Goal: Task Accomplishment & Management: Use online tool/utility

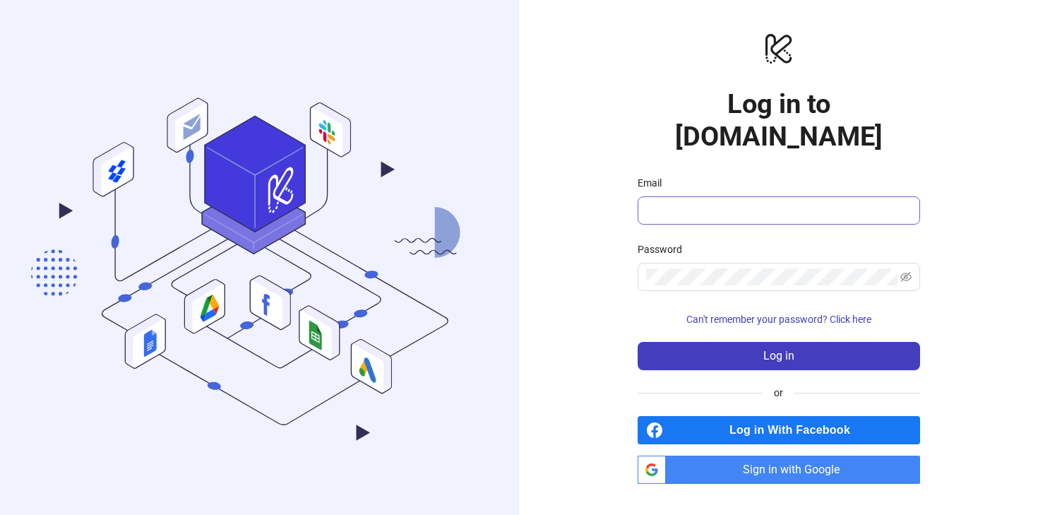
click at [909, 202] on div at bounding box center [909, 202] width 0 height 0
click at [701, 202] on input "Email" at bounding box center [777, 210] width 263 height 17
type input "**********"
click at [903, 271] on icon "eye-invisible" at bounding box center [906, 276] width 11 height 11
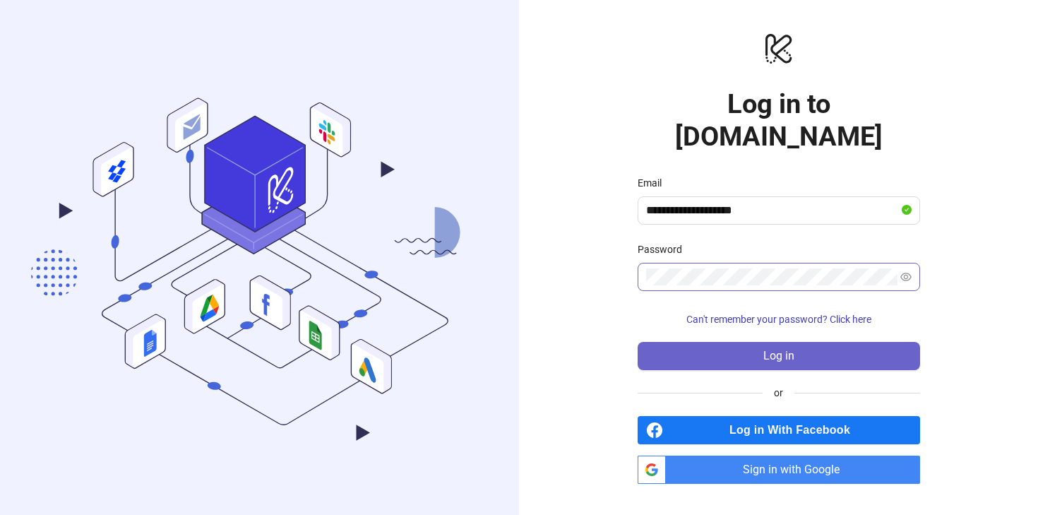
click at [812, 343] on button "Log in" at bounding box center [779, 356] width 283 height 28
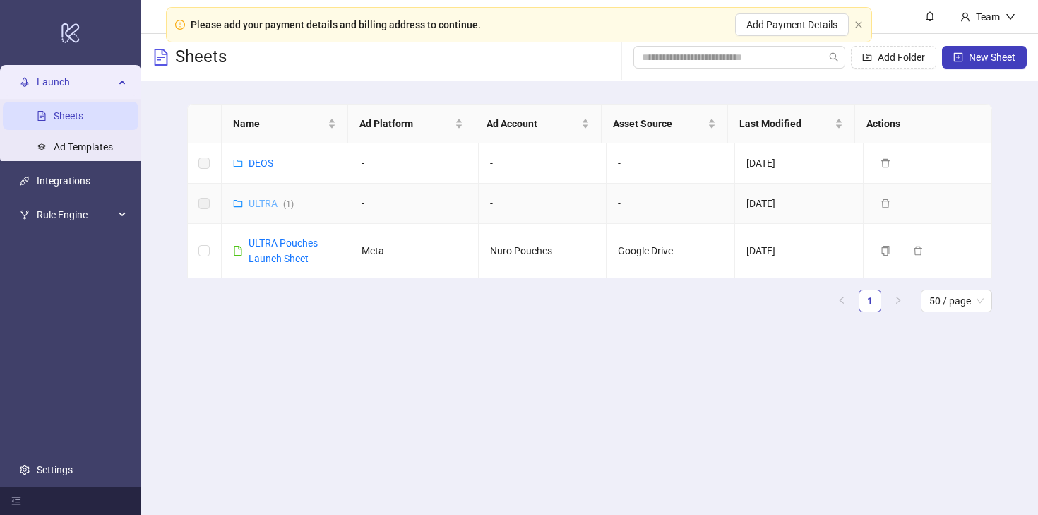
click at [264, 202] on link "ULTRA ( 1 )" at bounding box center [271, 203] width 45 height 11
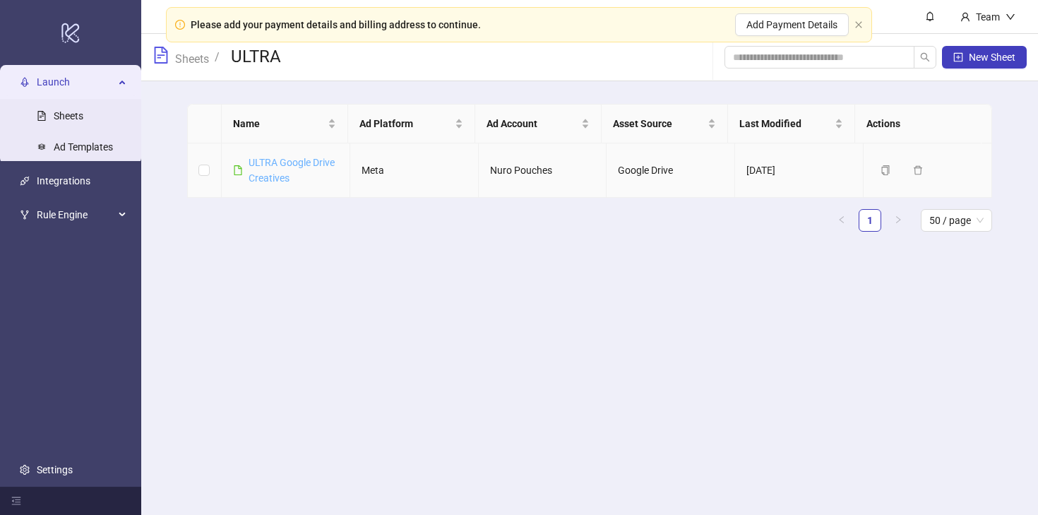
click at [272, 181] on link "ULTRA Google Drive Creatives" at bounding box center [292, 170] width 86 height 27
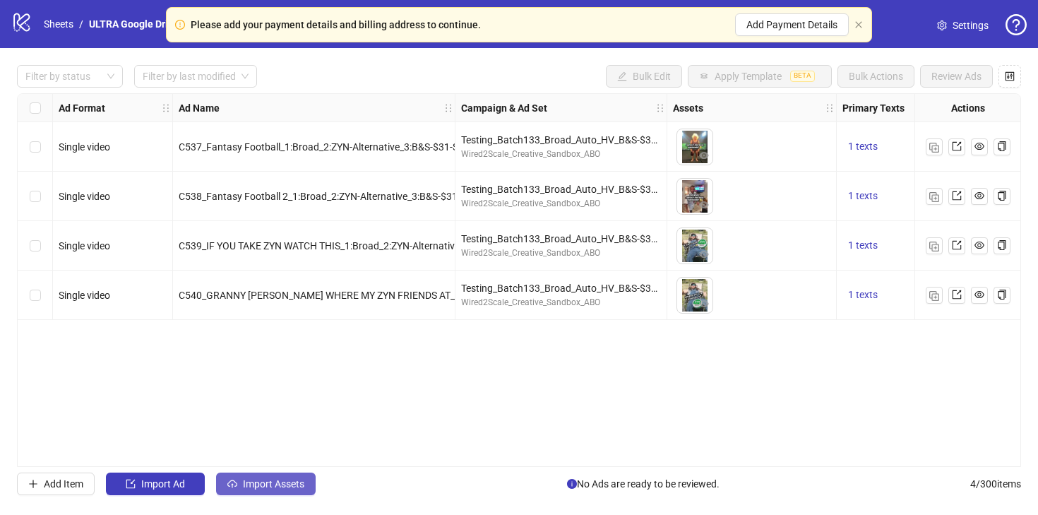
click at [275, 486] on span "Import Assets" at bounding box center [273, 483] width 61 height 11
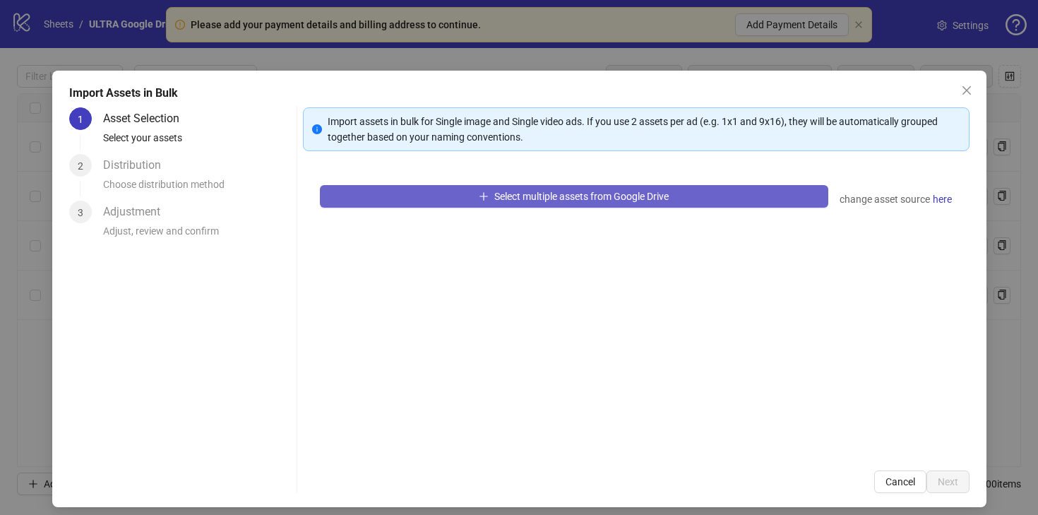
click at [520, 204] on button "Select multiple assets from Google Drive" at bounding box center [574, 196] width 509 height 23
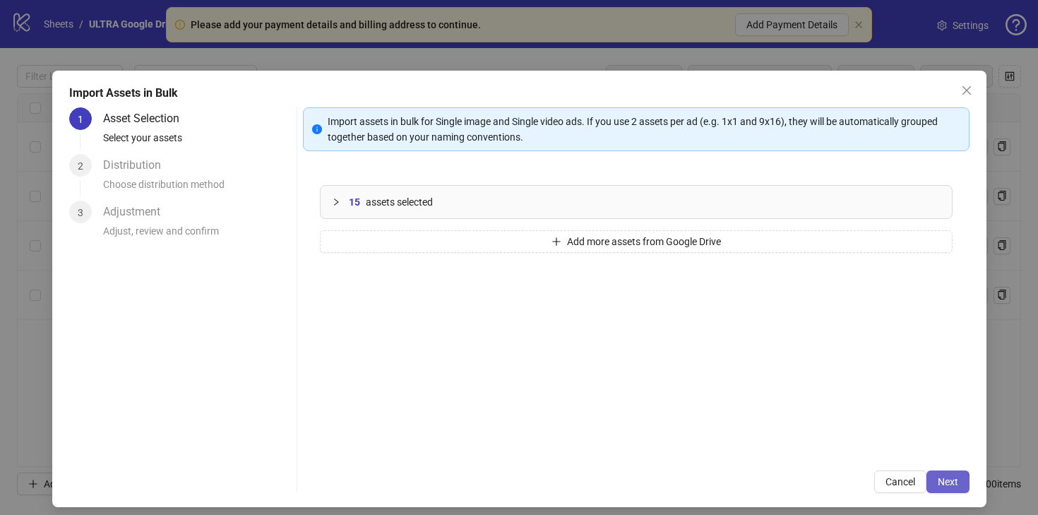
click at [938, 481] on span "Next" at bounding box center [948, 481] width 20 height 11
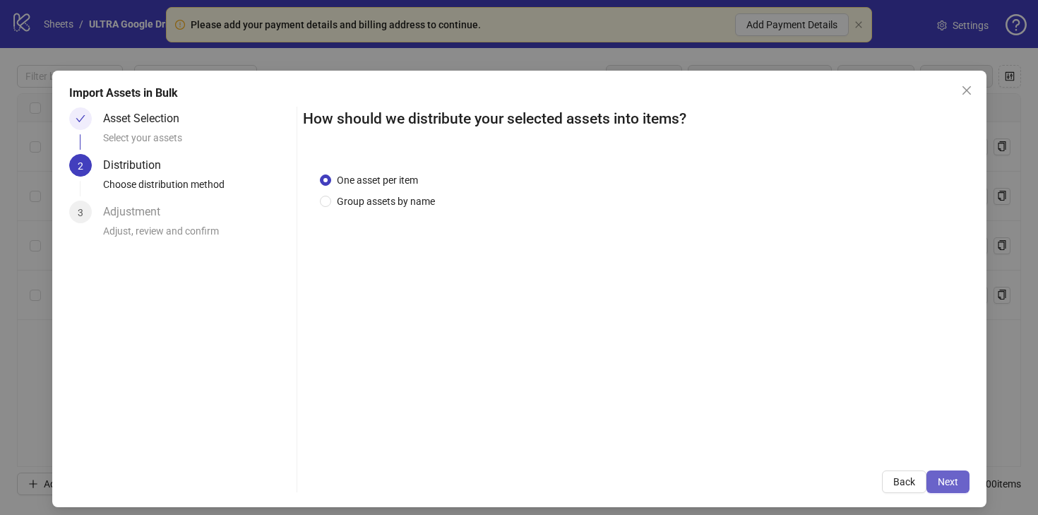
click at [927, 478] on button "Next" at bounding box center [948, 481] width 43 height 23
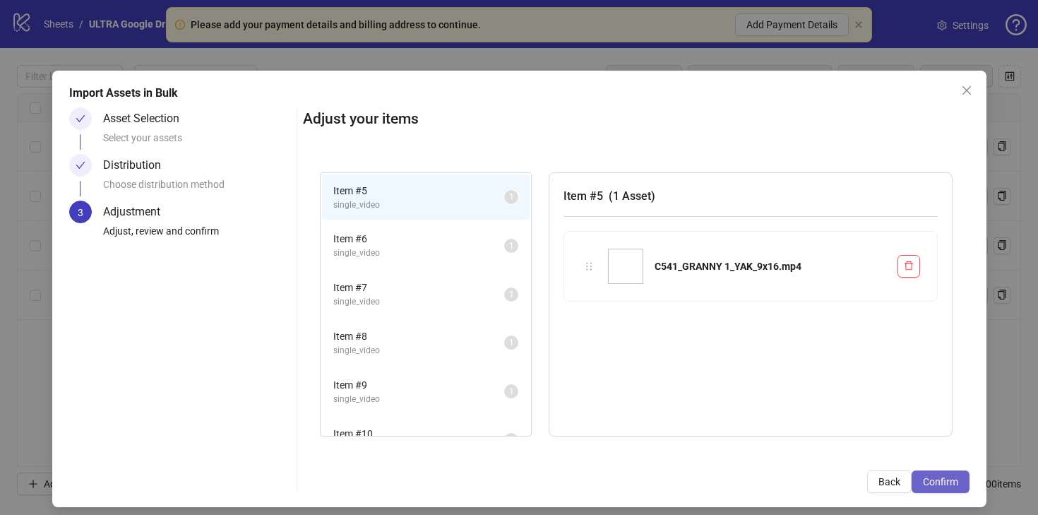
click at [923, 480] on span "Confirm" at bounding box center [940, 481] width 35 height 11
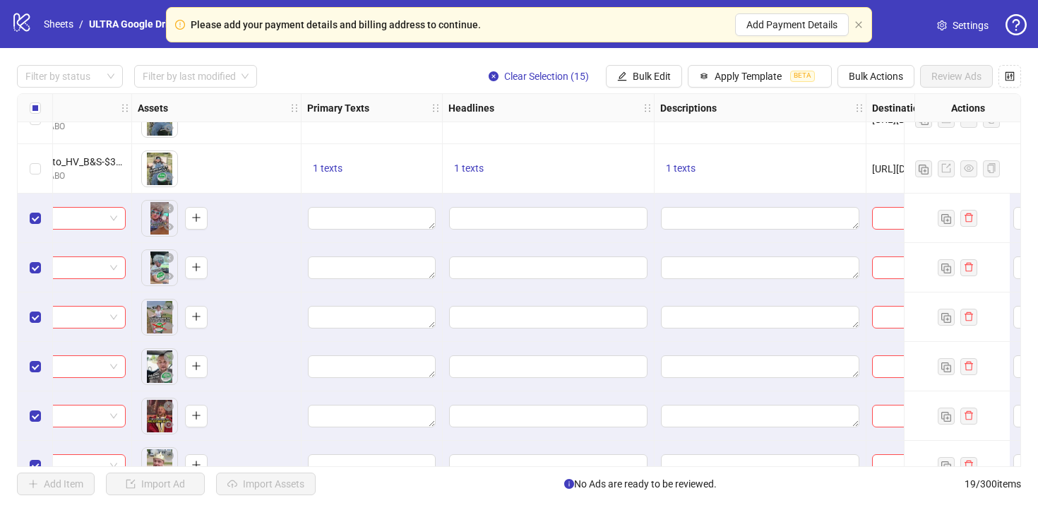
scroll to position [126, 533]
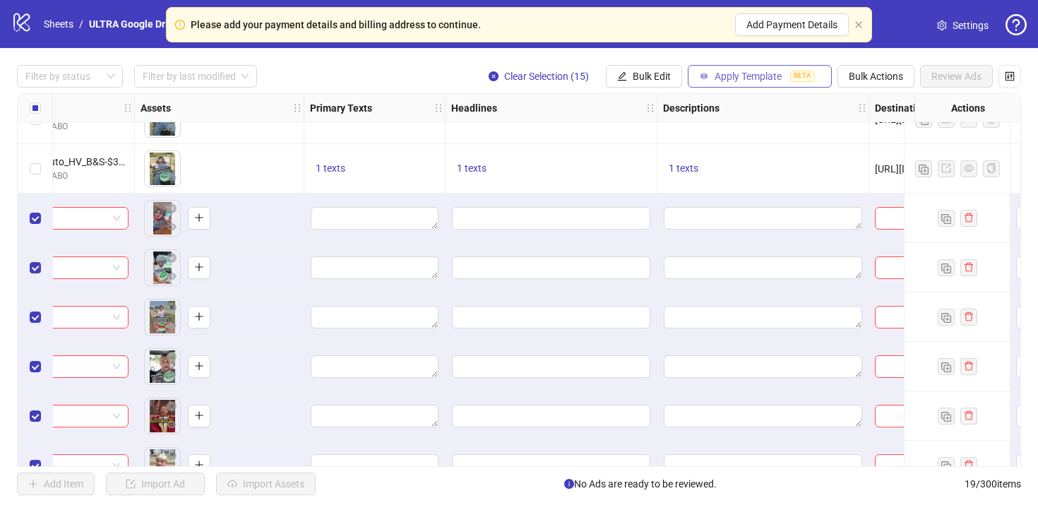
click at [735, 83] on button "Apply Template BETA" at bounding box center [760, 76] width 144 height 23
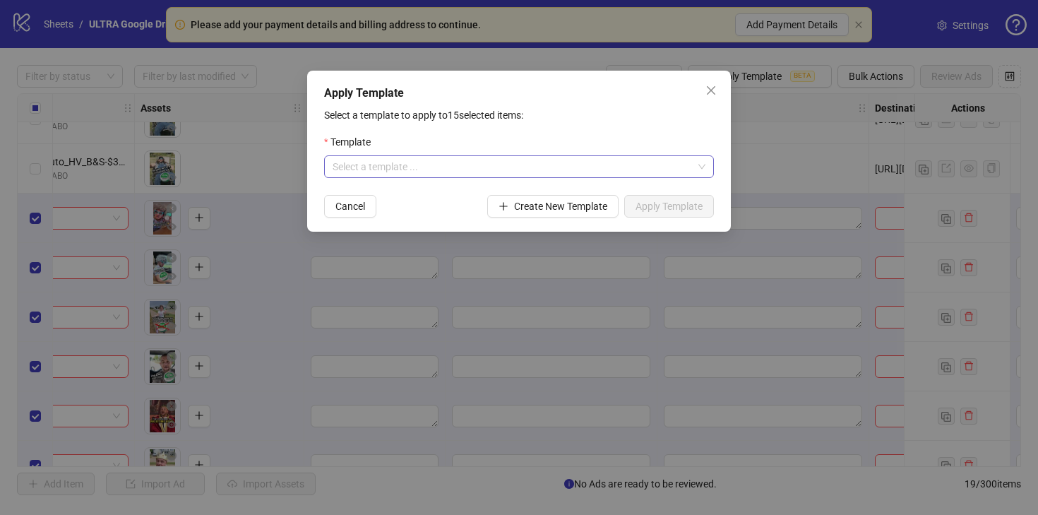
click at [532, 160] on input "search" at bounding box center [513, 166] width 360 height 21
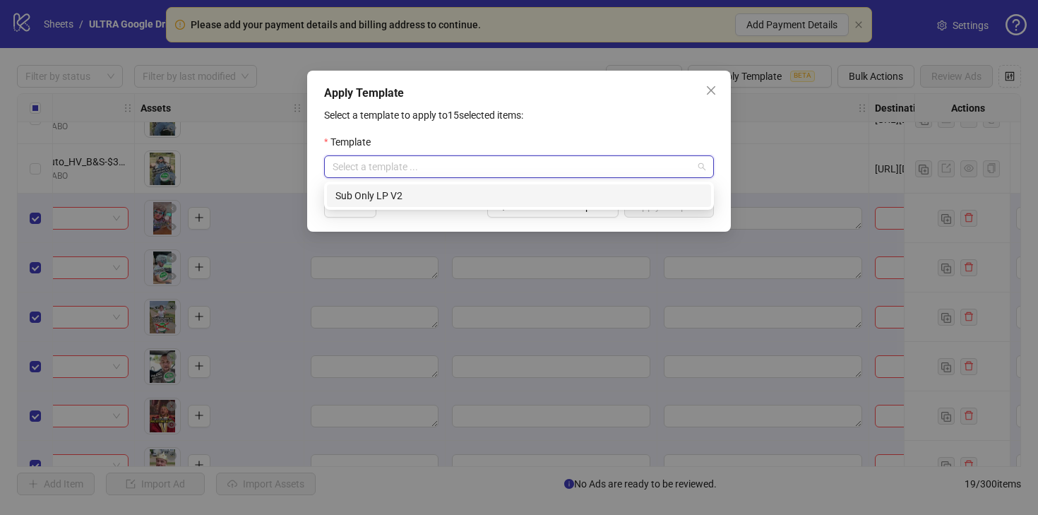
click at [492, 206] on div "Sub Only LP V2" at bounding box center [519, 195] width 384 height 23
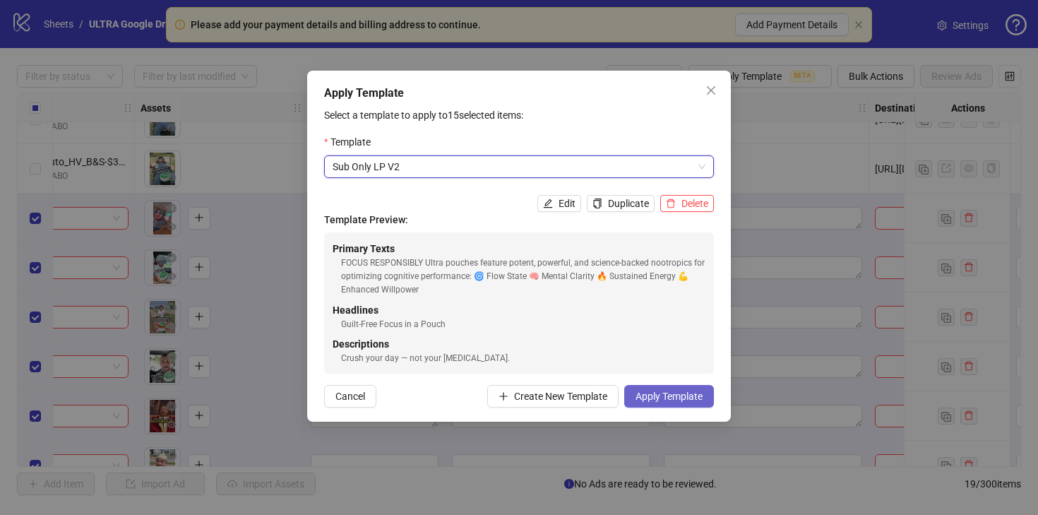
click at [659, 389] on button "Apply Template" at bounding box center [669, 396] width 90 height 23
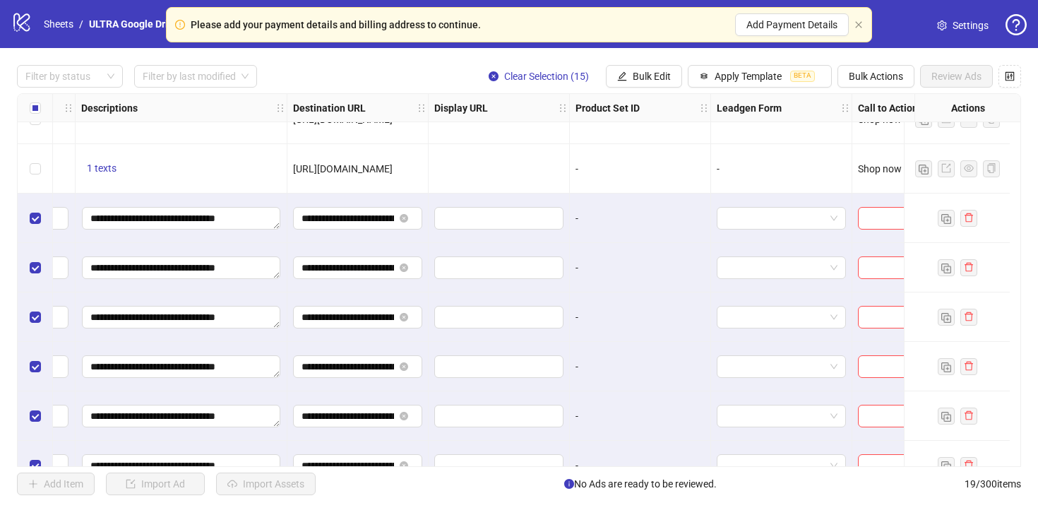
scroll to position [126, 1176]
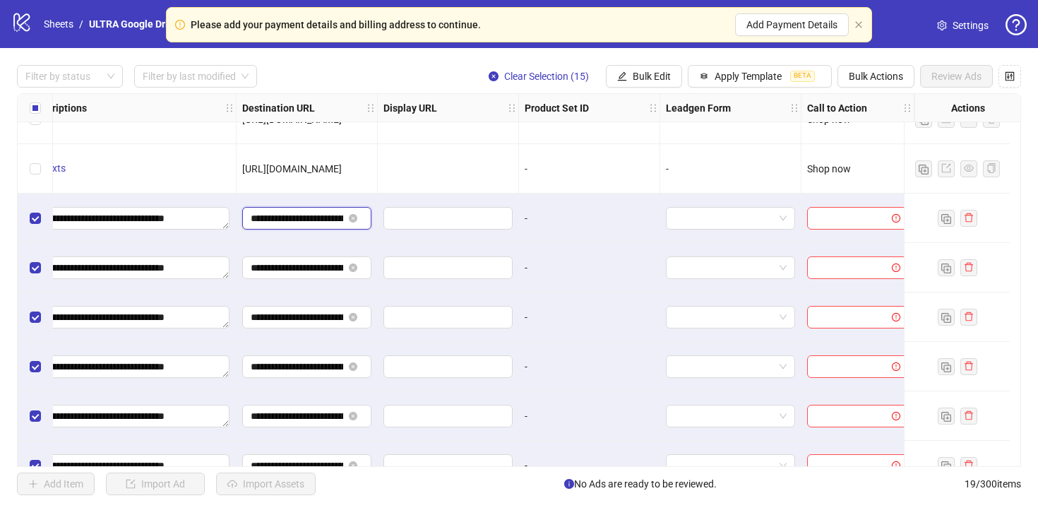
click at [308, 218] on input "**********" at bounding box center [297, 219] width 93 height 16
click at [824, 214] on input "search" at bounding box center [851, 218] width 71 height 21
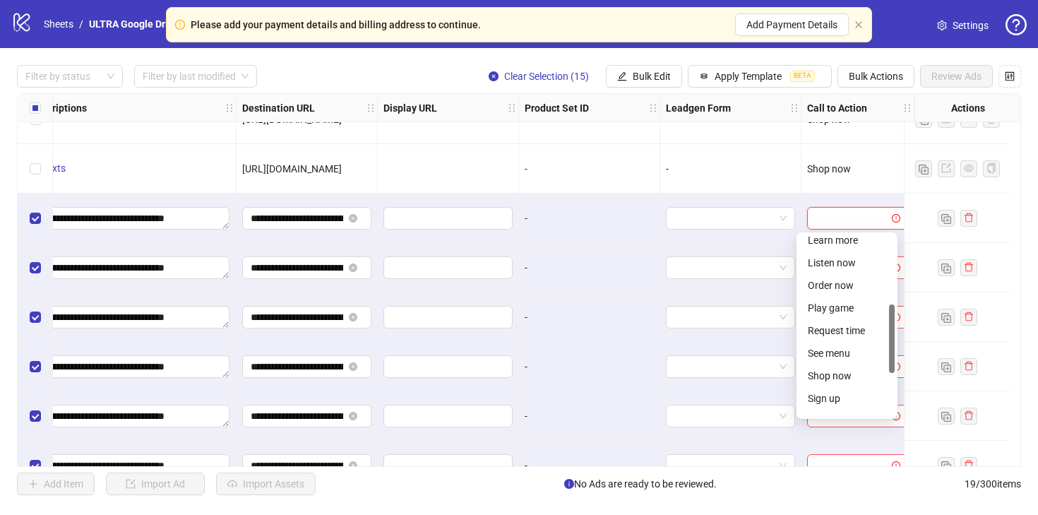
scroll to position [241, 0]
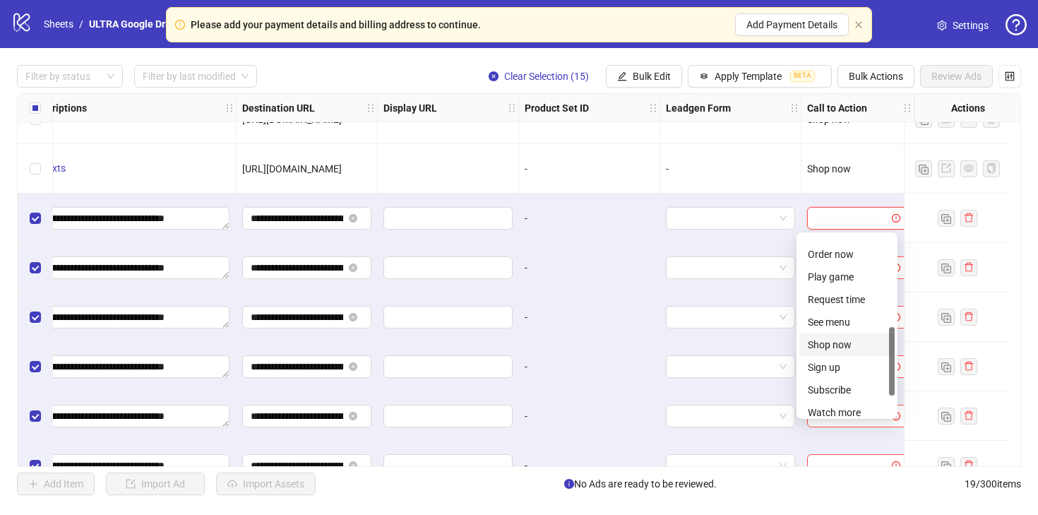
click at [836, 345] on div "Shop now" at bounding box center [847, 345] width 78 height 16
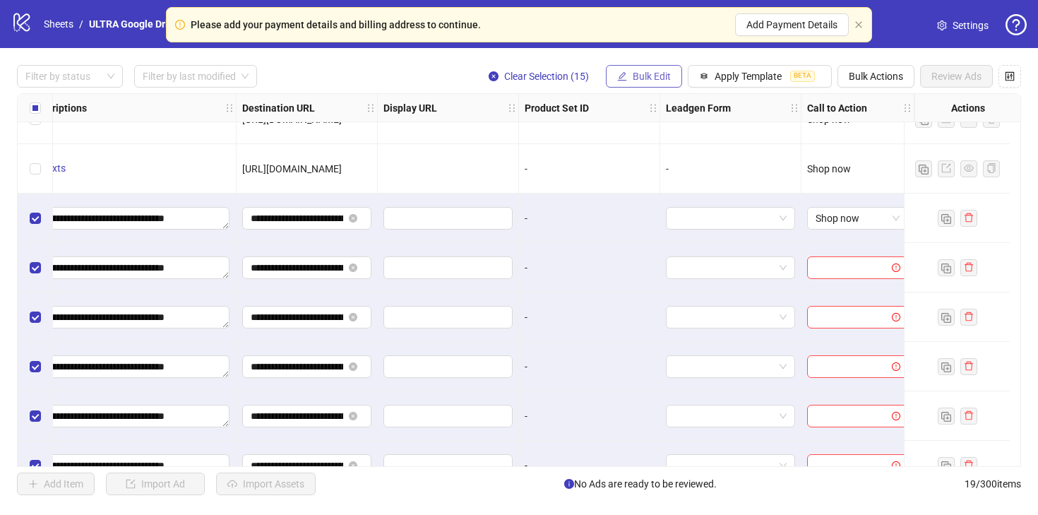
click at [648, 73] on span "Bulk Edit" at bounding box center [652, 76] width 38 height 11
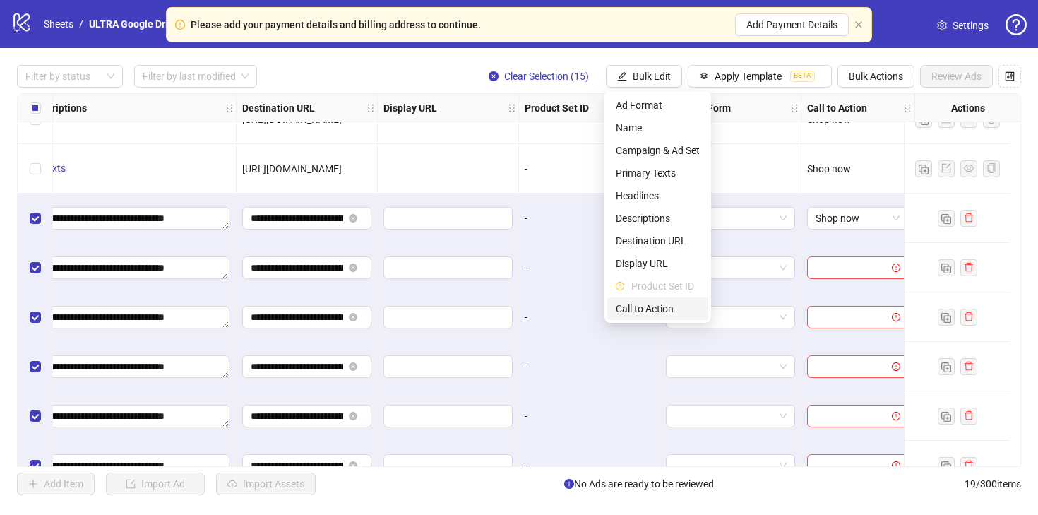
click at [662, 301] on span "Call to Action" at bounding box center [658, 309] width 84 height 16
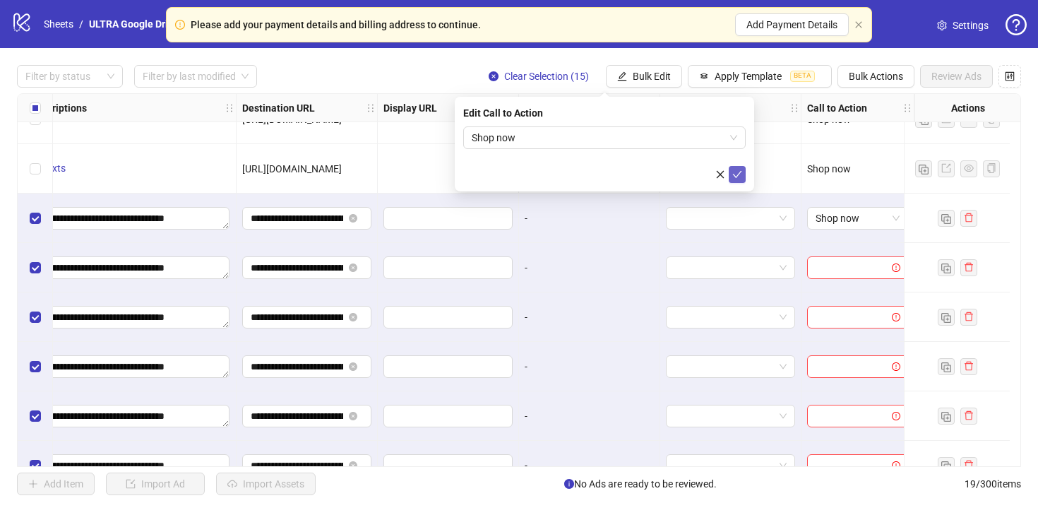
click at [736, 176] on icon "check" at bounding box center [737, 174] width 9 height 7
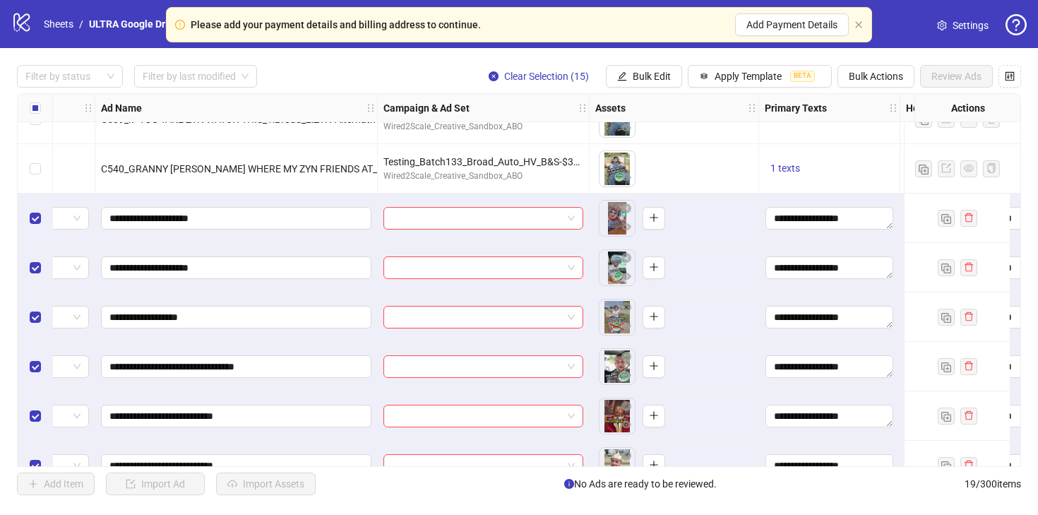
scroll to position [126, 0]
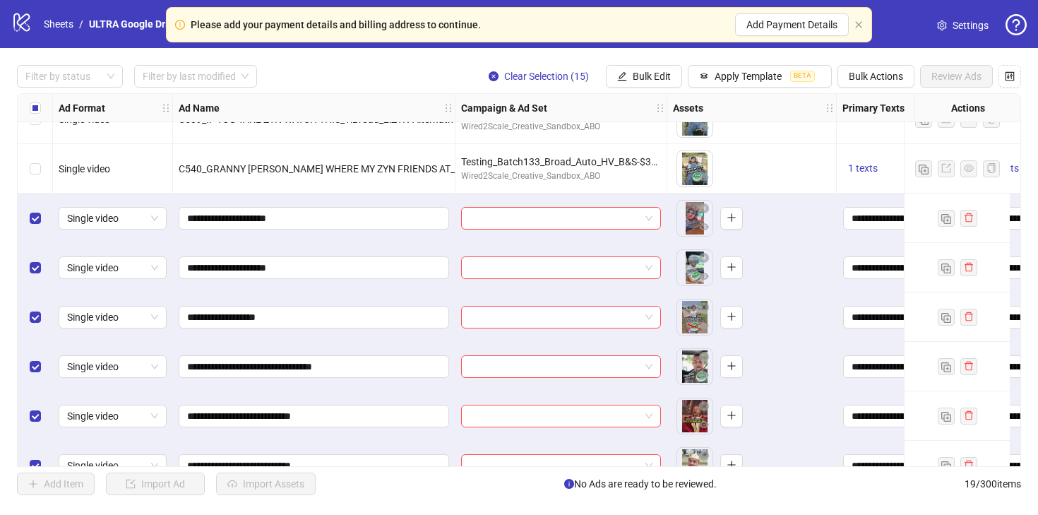
click at [56, 201] on div "Single video" at bounding box center [113, 218] width 120 height 49
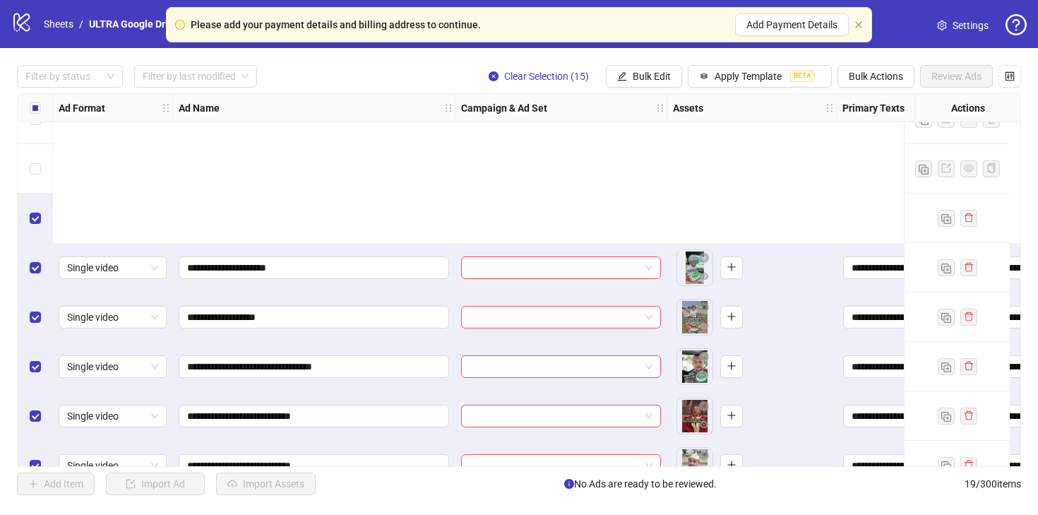
scroll to position [601, 0]
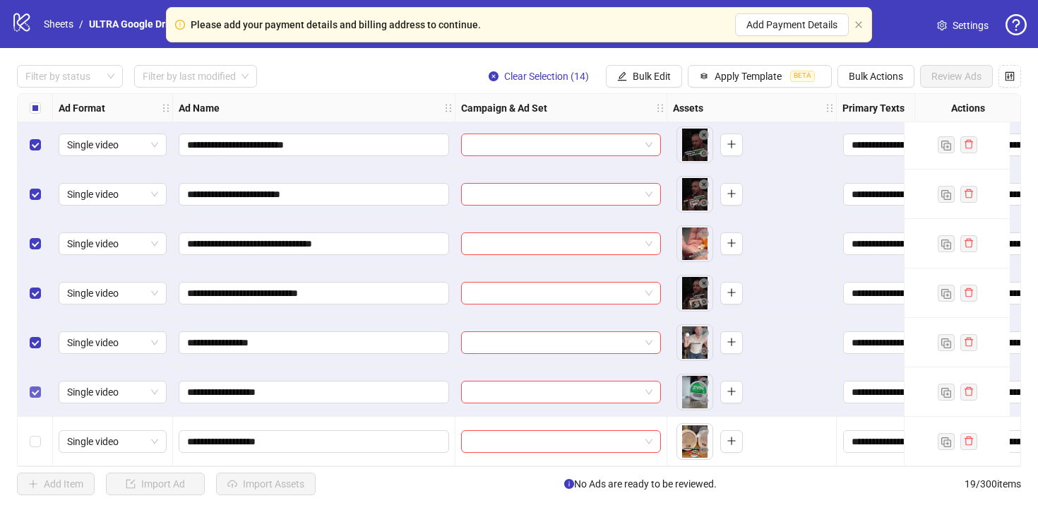
click at [32, 384] on label "Select row 18" at bounding box center [35, 392] width 11 height 16
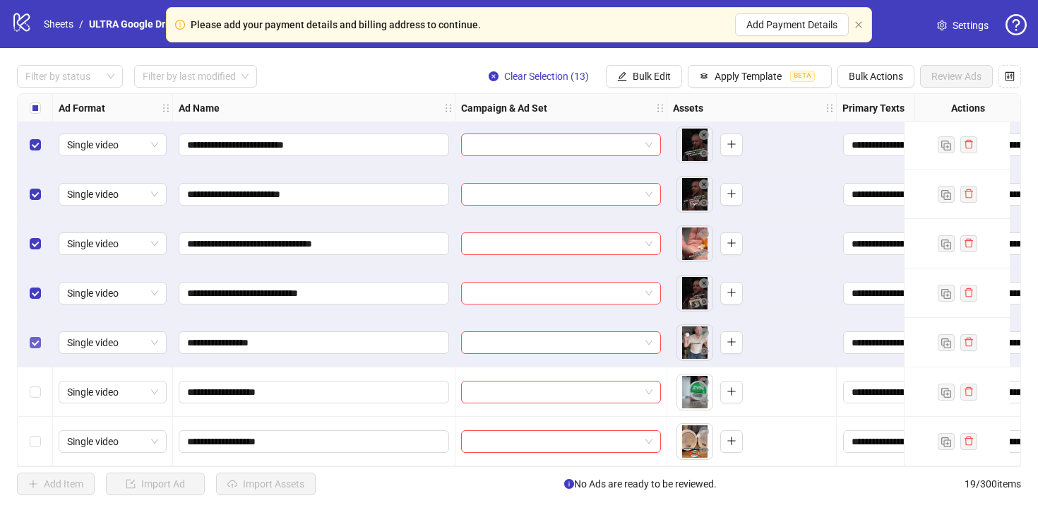
click at [36, 343] on label "Select row 17" at bounding box center [35, 343] width 11 height 16
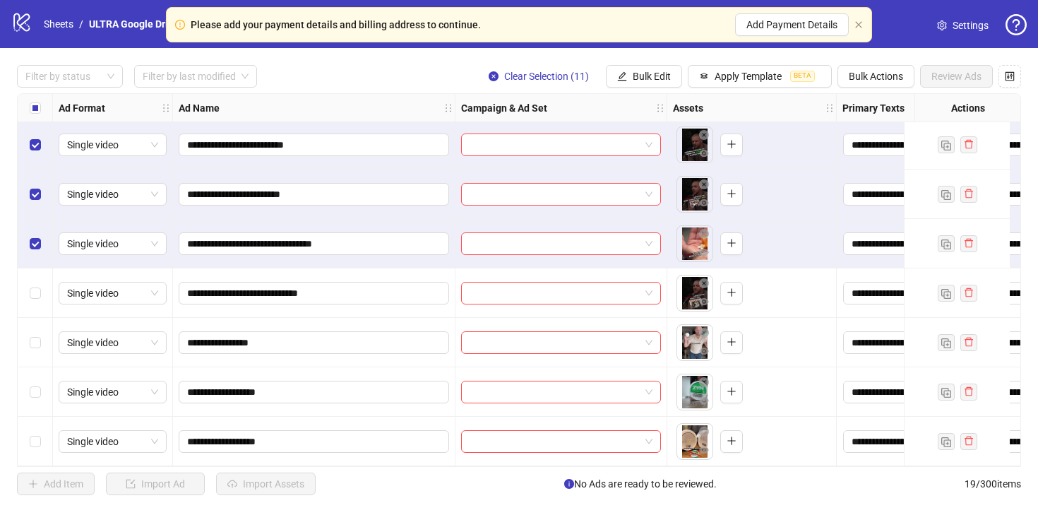
click at [41, 239] on div "Select row 15" at bounding box center [35, 243] width 35 height 49
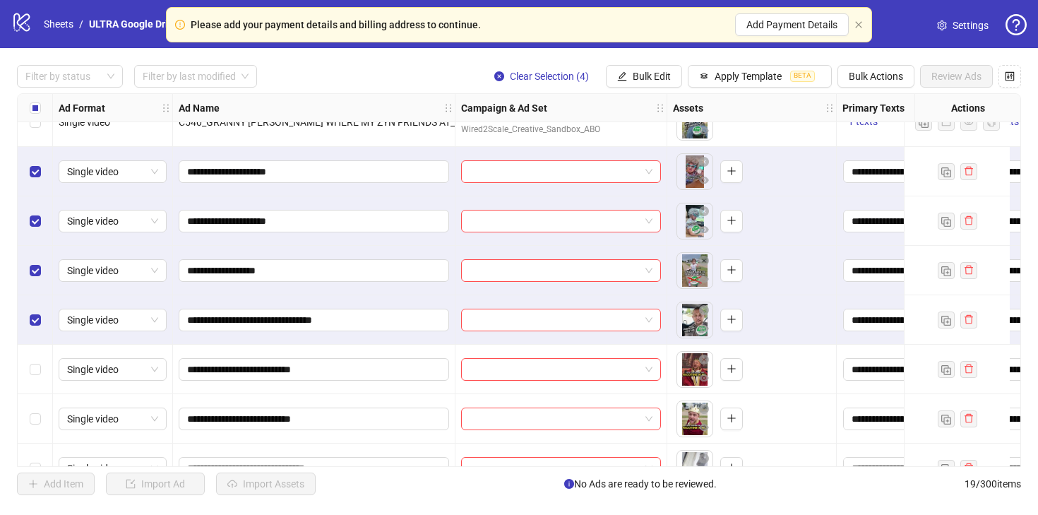
scroll to position [172, 0]
click at [499, 179] on input "search" at bounding box center [555, 172] width 170 height 21
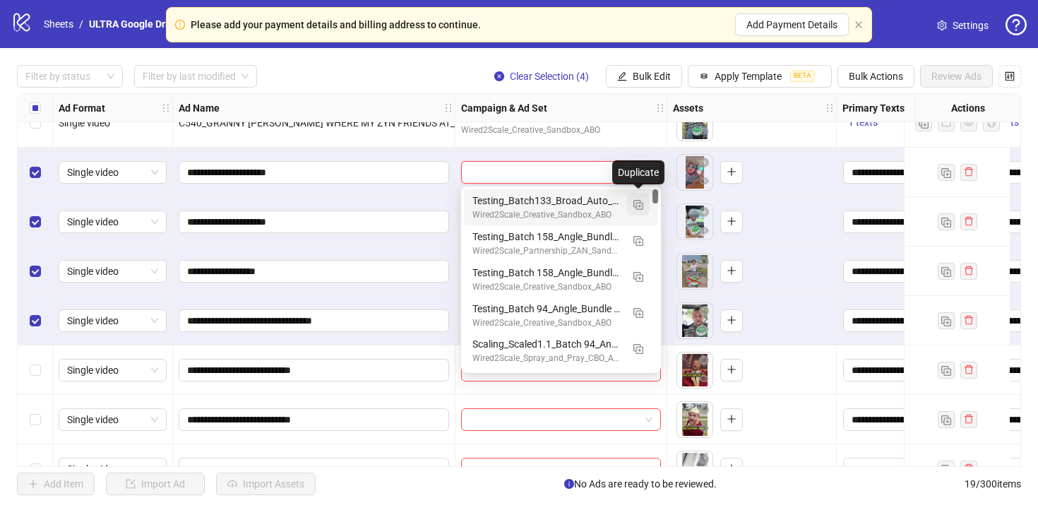
click at [635, 206] on img "button" at bounding box center [639, 205] width 10 height 10
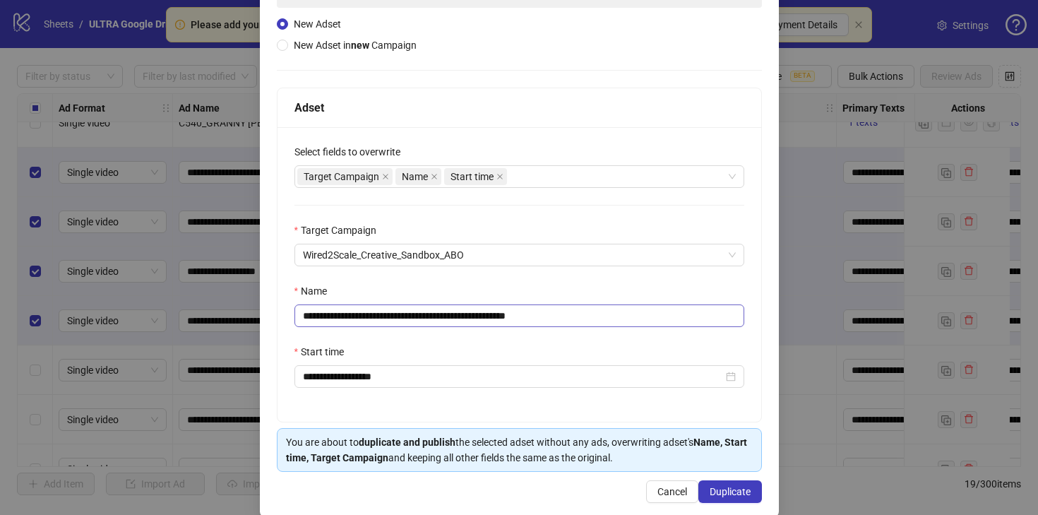
scroll to position [146, 0]
click at [377, 315] on input "**********" at bounding box center [520, 315] width 450 height 23
paste input "text"
type input "**********"
click at [273, 365] on div "**********" at bounding box center [519, 220] width 519 height 592
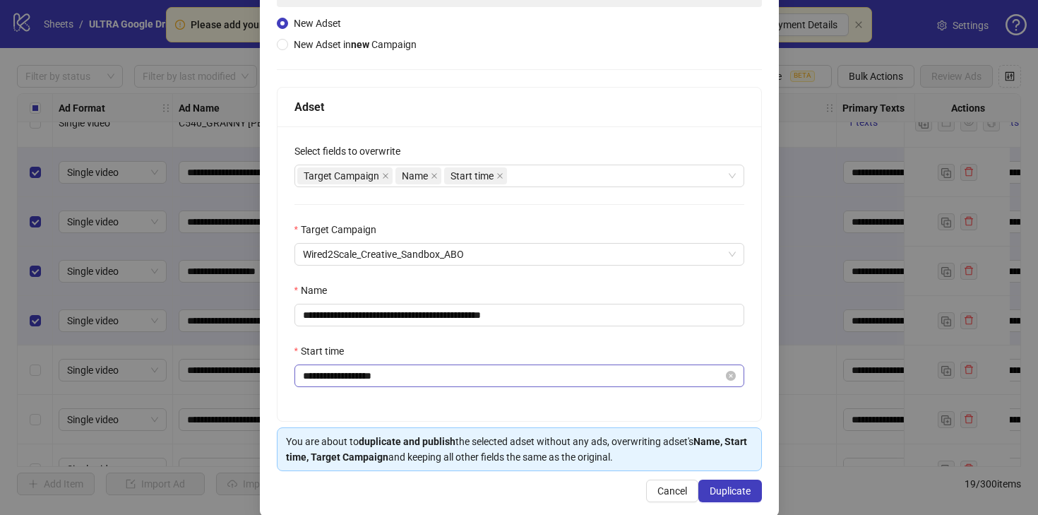
scroll to position [165, 0]
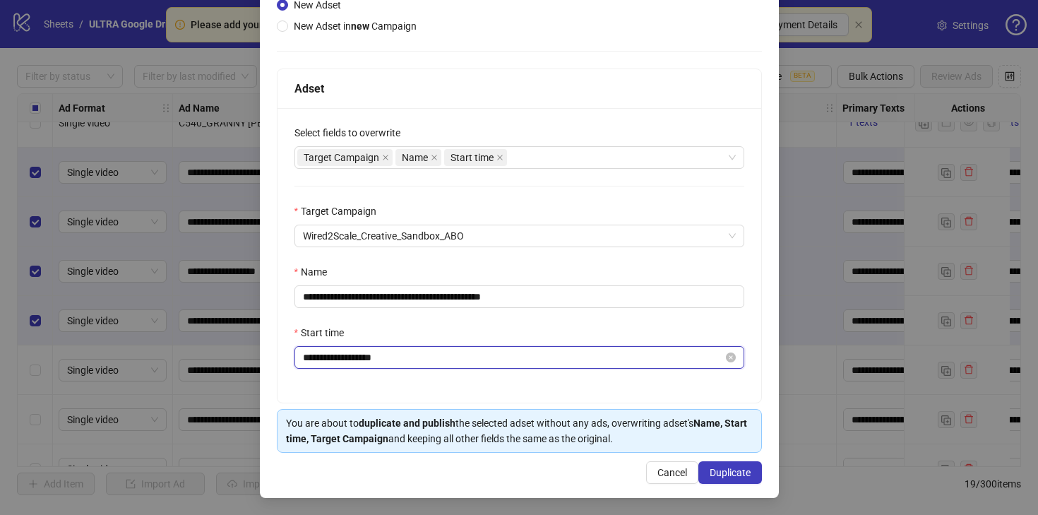
click at [336, 362] on input "**********" at bounding box center [513, 358] width 420 height 16
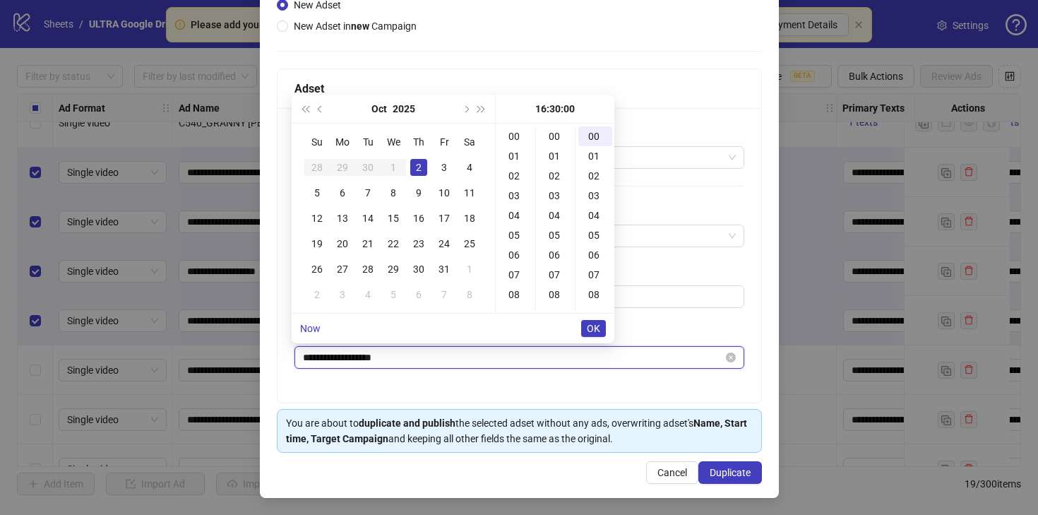
scroll to position [593, 0]
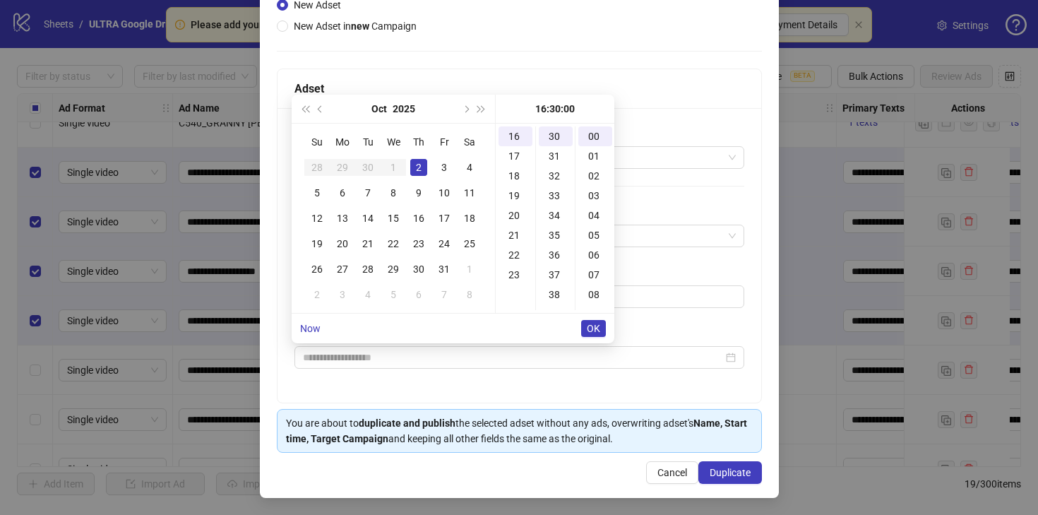
click at [419, 167] on div "2" at bounding box center [418, 167] width 17 height 17
click at [515, 199] on div "04" at bounding box center [516, 200] width 34 height 20
click at [551, 138] on div "00" at bounding box center [556, 136] width 34 height 20
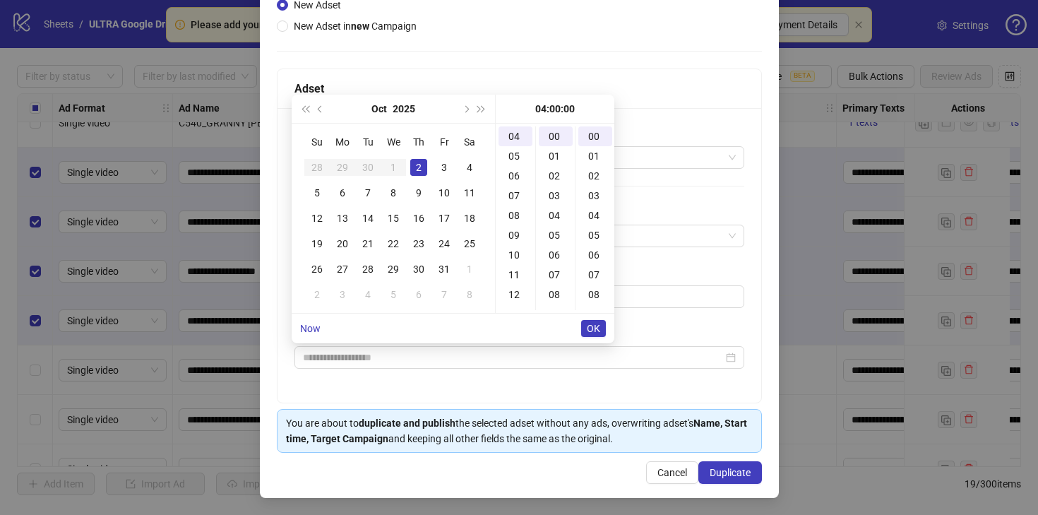
type input "**********"
click at [596, 333] on span "OK" at bounding box center [593, 328] width 13 height 11
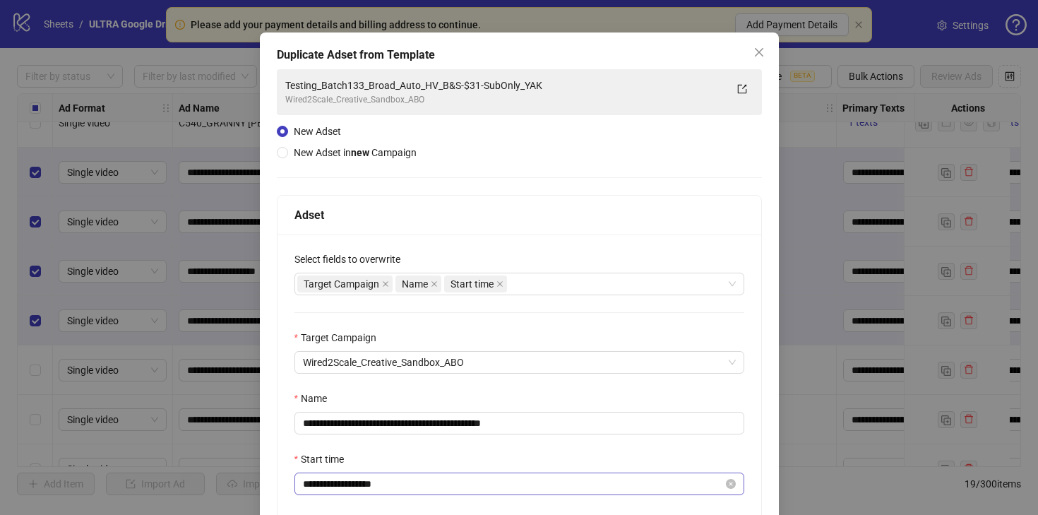
scroll to position [165, 0]
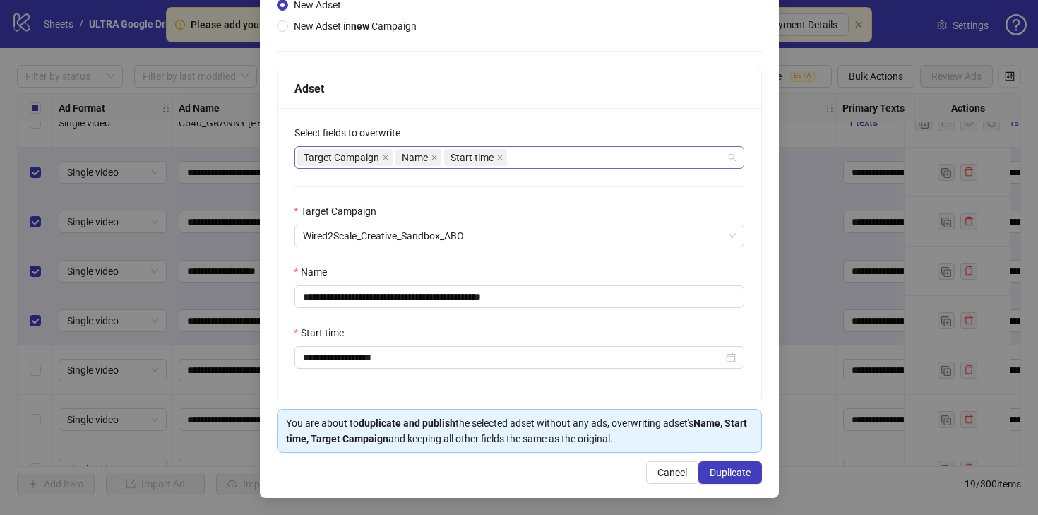
click at [528, 162] on div "Target Campaign Name Start time" at bounding box center [511, 158] width 429 height 20
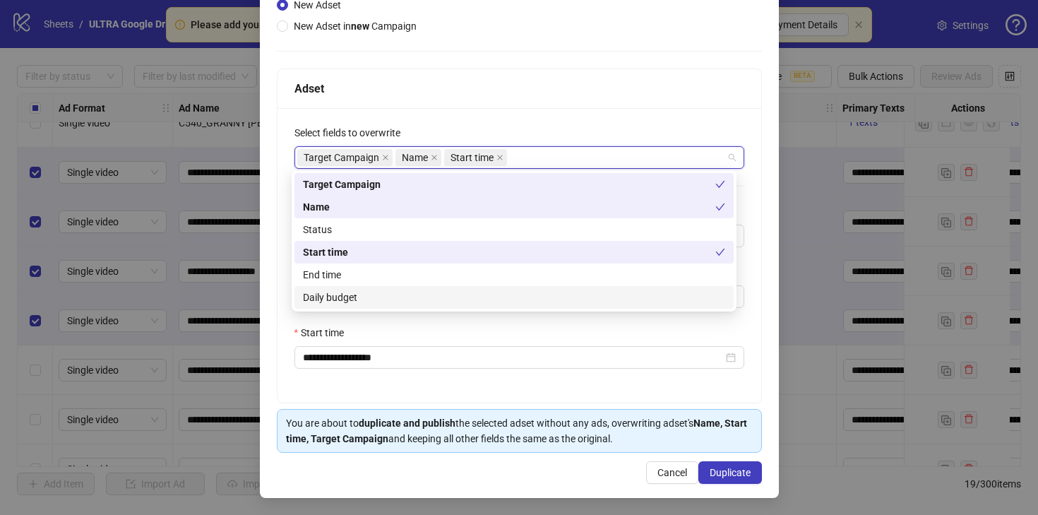
click at [457, 295] on div "Daily budget" at bounding box center [514, 298] width 422 height 16
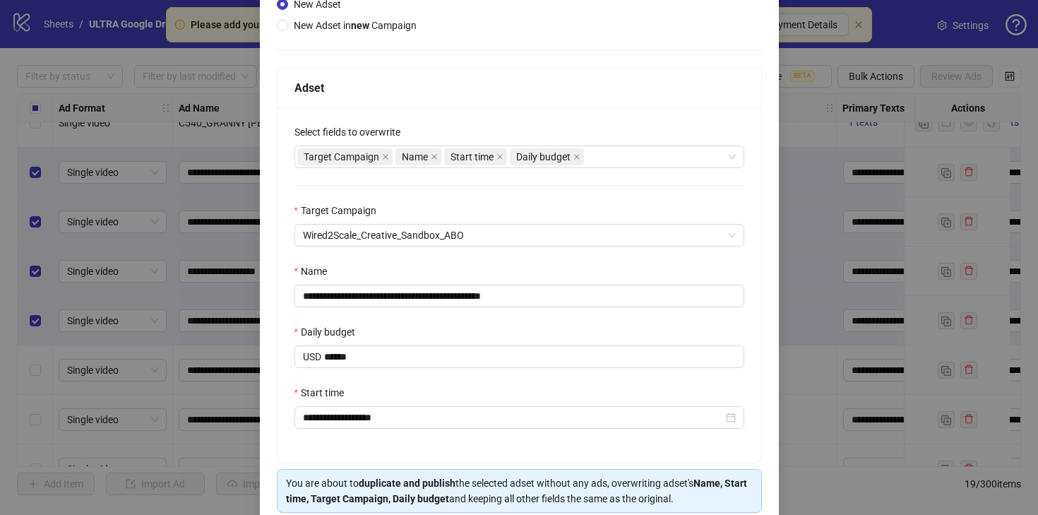
click at [623, 131] on div "Select fields to overwrite" at bounding box center [520, 134] width 450 height 21
click at [615, 157] on div "Target Campaign Name Start time Daily budget" at bounding box center [511, 157] width 429 height 20
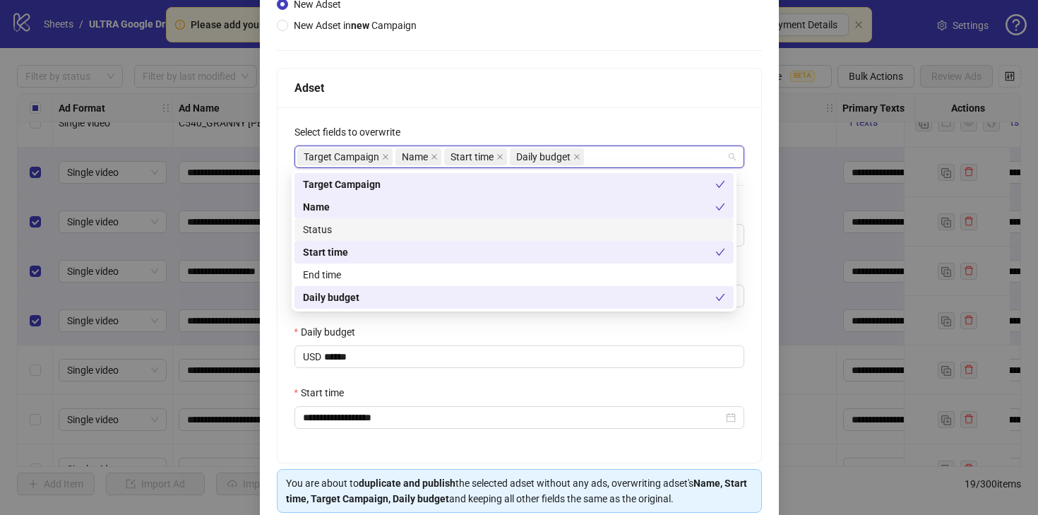
click at [535, 231] on div "Status" at bounding box center [514, 230] width 422 height 16
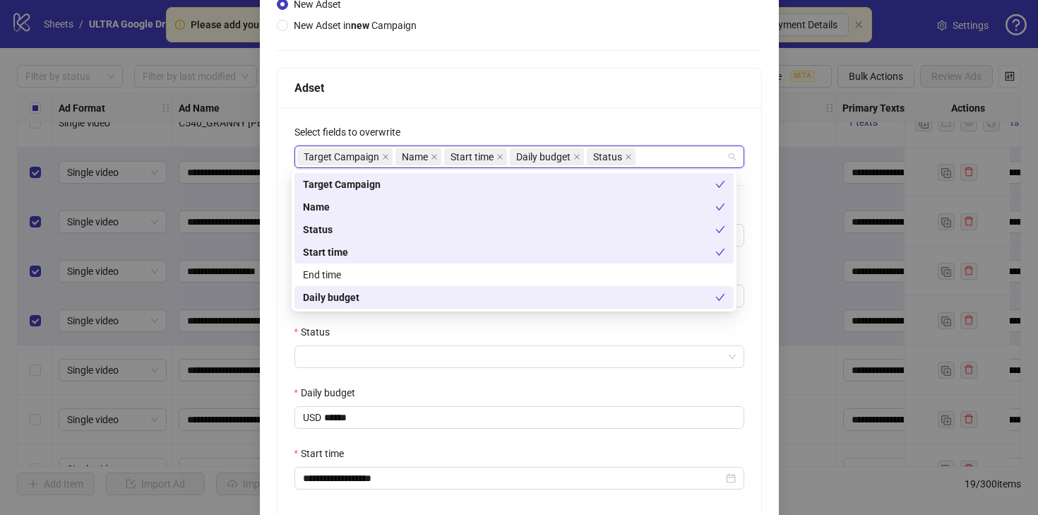
click at [677, 132] on div "Select fields to overwrite" at bounding box center [520, 134] width 450 height 21
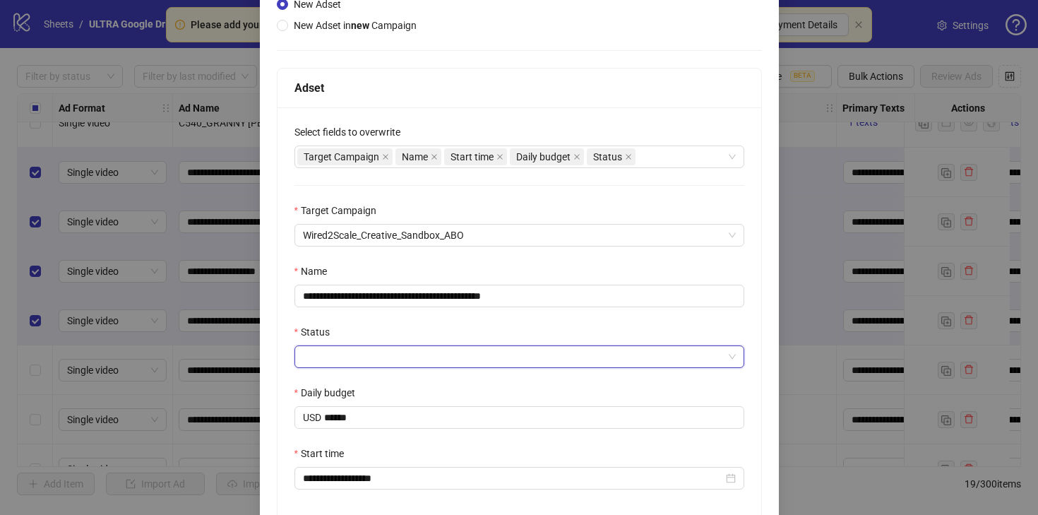
click at [477, 351] on input "Status" at bounding box center [513, 356] width 420 height 21
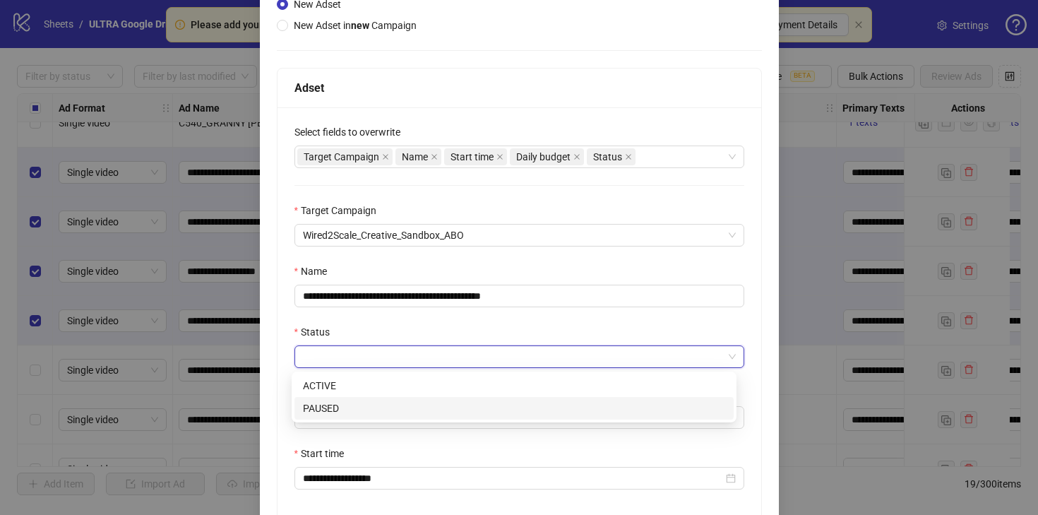
click at [429, 403] on div "PAUSED" at bounding box center [514, 409] width 422 height 16
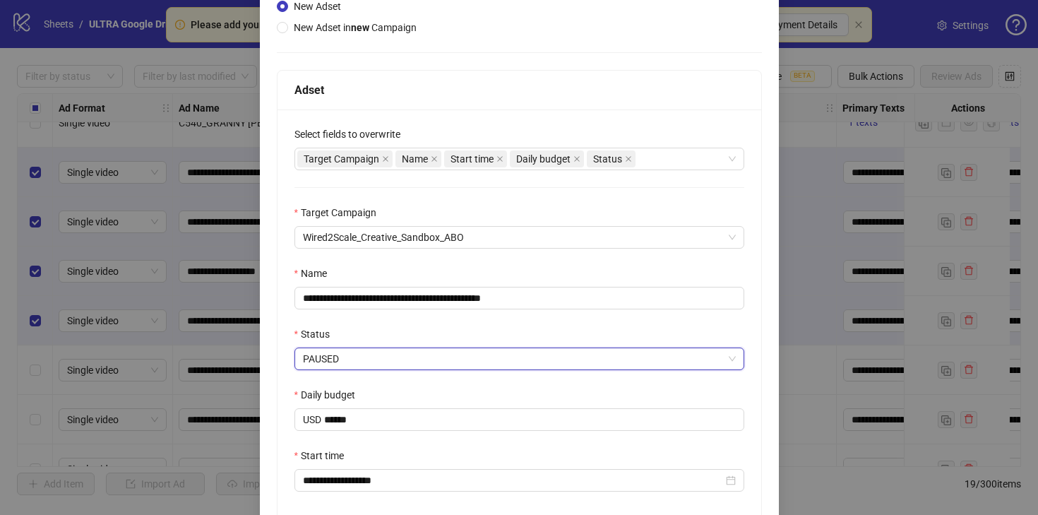
scroll to position [288, 0]
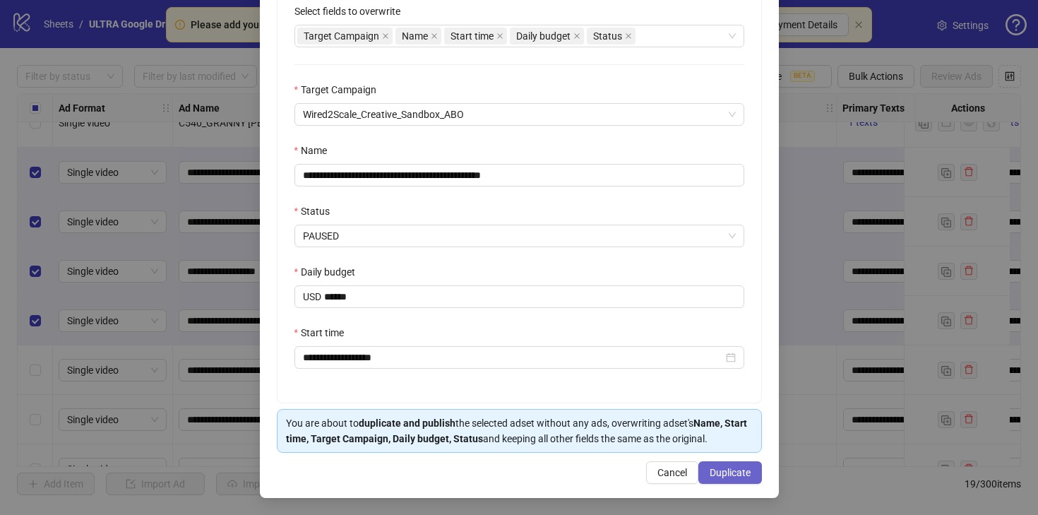
click at [723, 472] on span "Duplicate" at bounding box center [730, 472] width 41 height 11
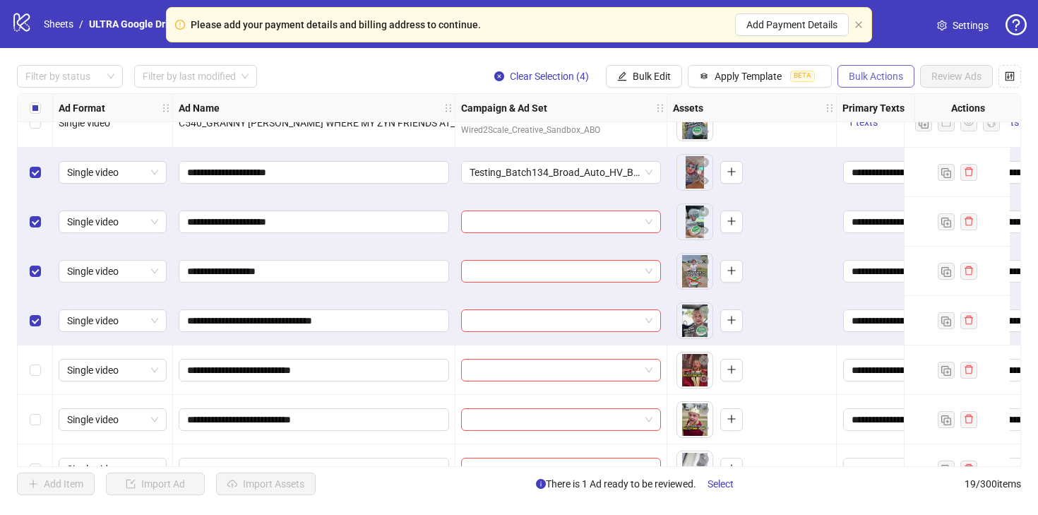
click at [870, 78] on span "Bulk Actions" at bounding box center [876, 76] width 54 height 11
click at [645, 79] on span "Bulk Edit" at bounding box center [652, 76] width 38 height 11
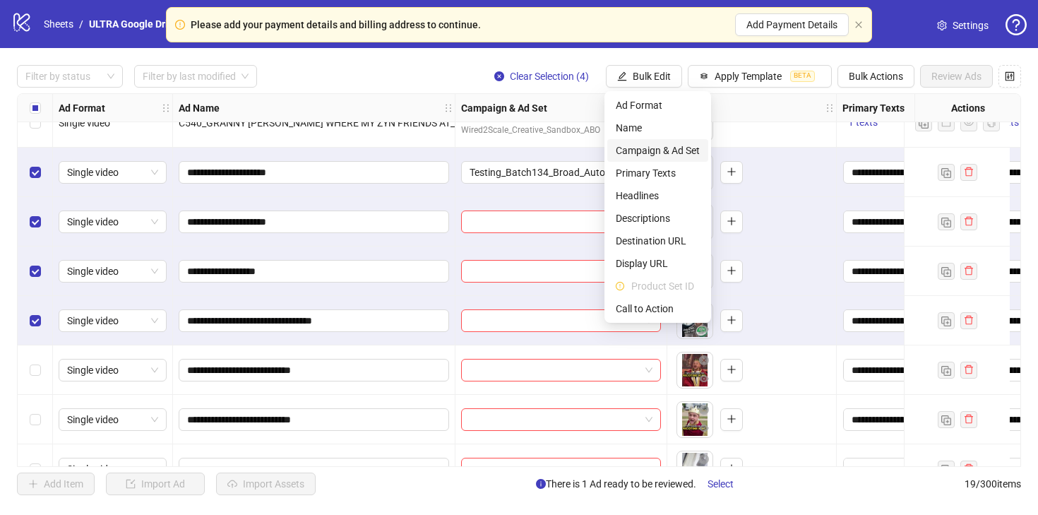
click at [650, 146] on span "Campaign & Ad Set" at bounding box center [658, 151] width 84 height 16
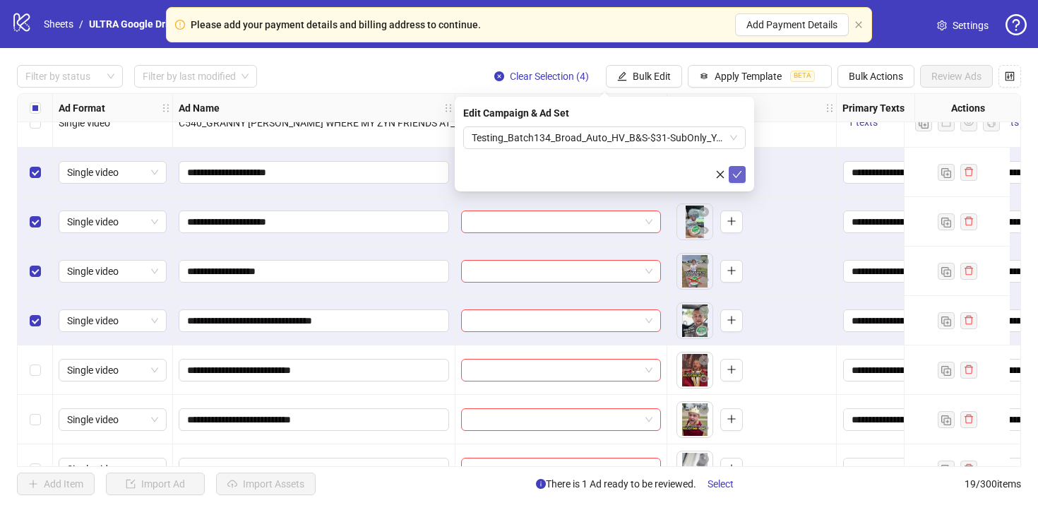
click at [739, 173] on icon "check" at bounding box center [737, 174] width 9 height 7
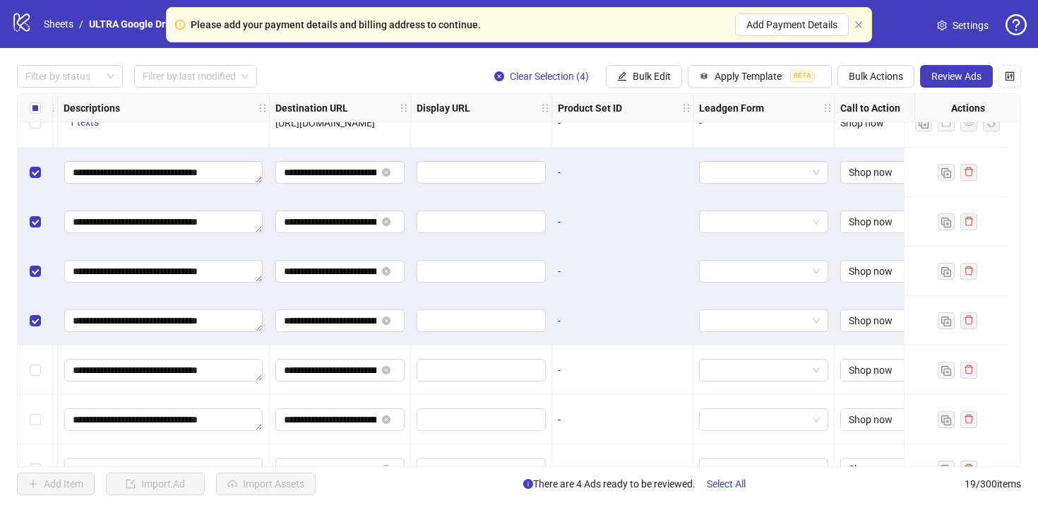
scroll to position [172, 1176]
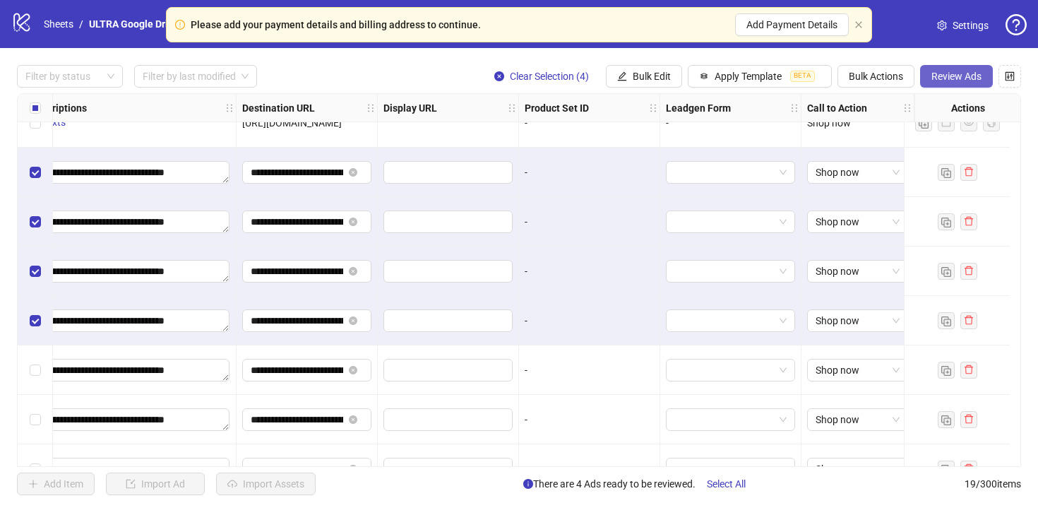
click at [940, 81] on span "Review Ads" at bounding box center [957, 76] width 50 height 11
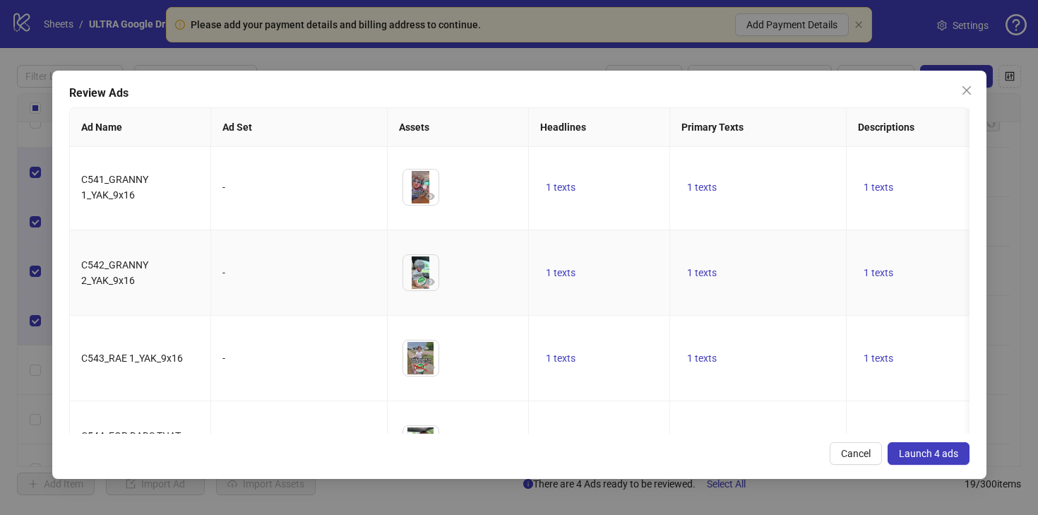
scroll to position [4, 0]
click at [929, 458] on span "Launch 4 ads" at bounding box center [928, 453] width 59 height 11
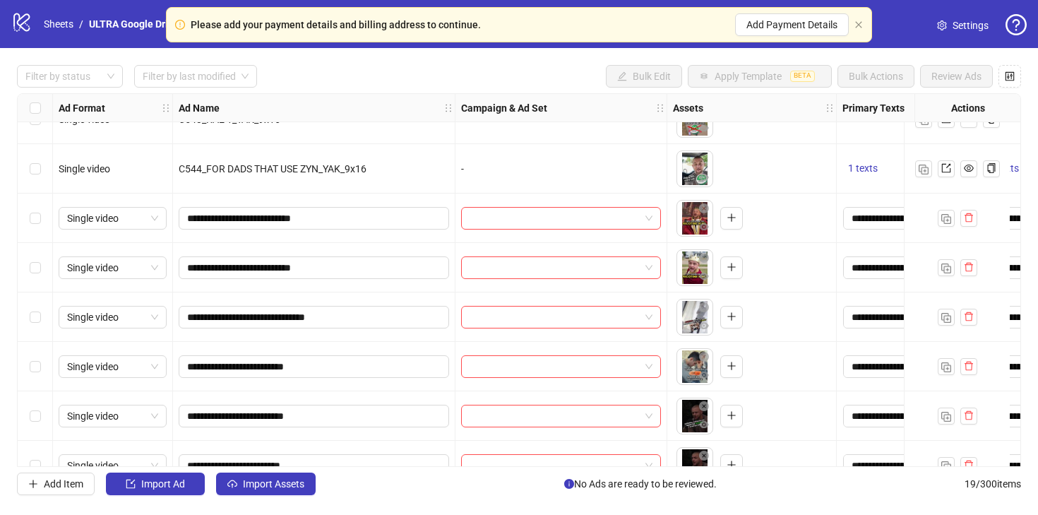
scroll to position [333, 0]
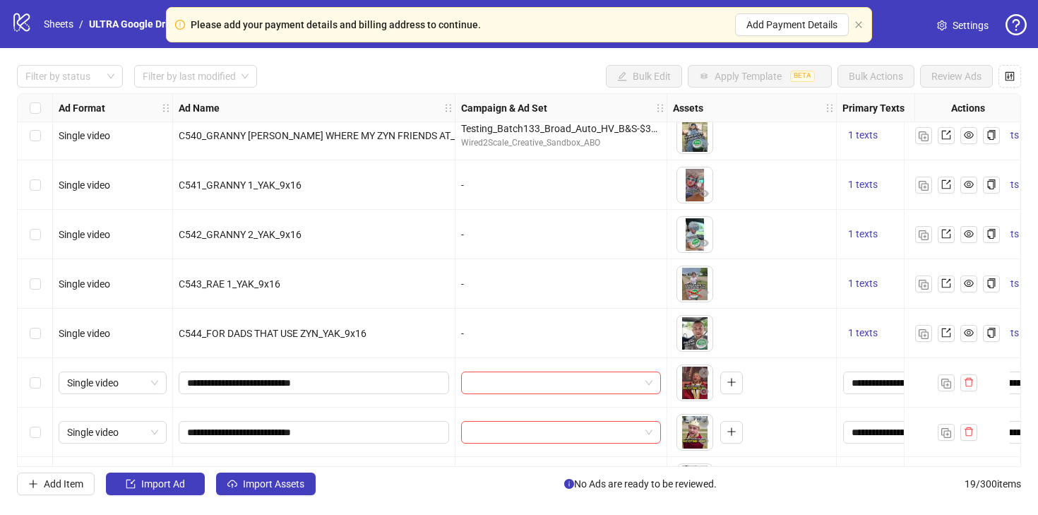
scroll to position [168, 0]
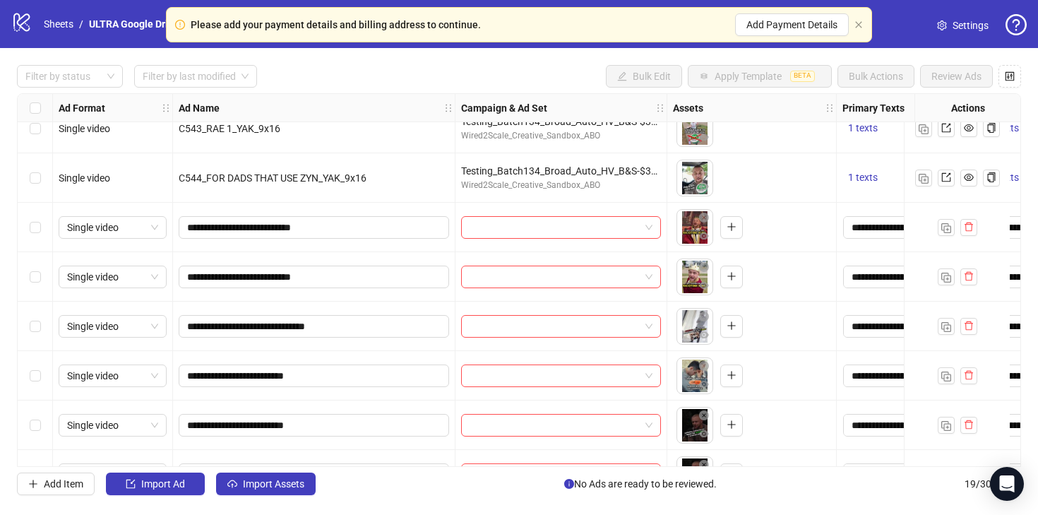
scroll to position [318, 0]
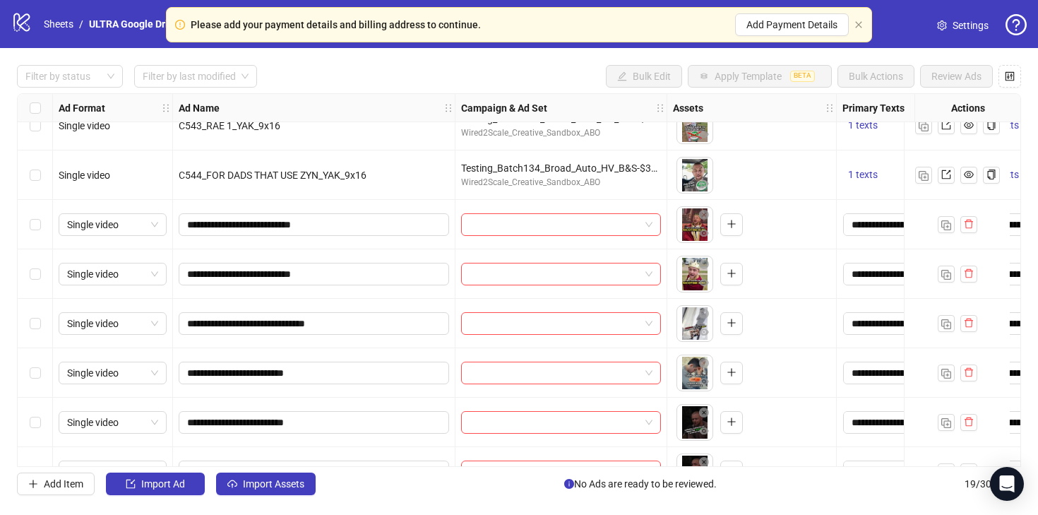
drag, startPoint x: 41, startPoint y: 225, endPoint x: 40, endPoint y: 232, distance: 7.9
click at [41, 224] on div "Select row 9" at bounding box center [35, 224] width 35 height 49
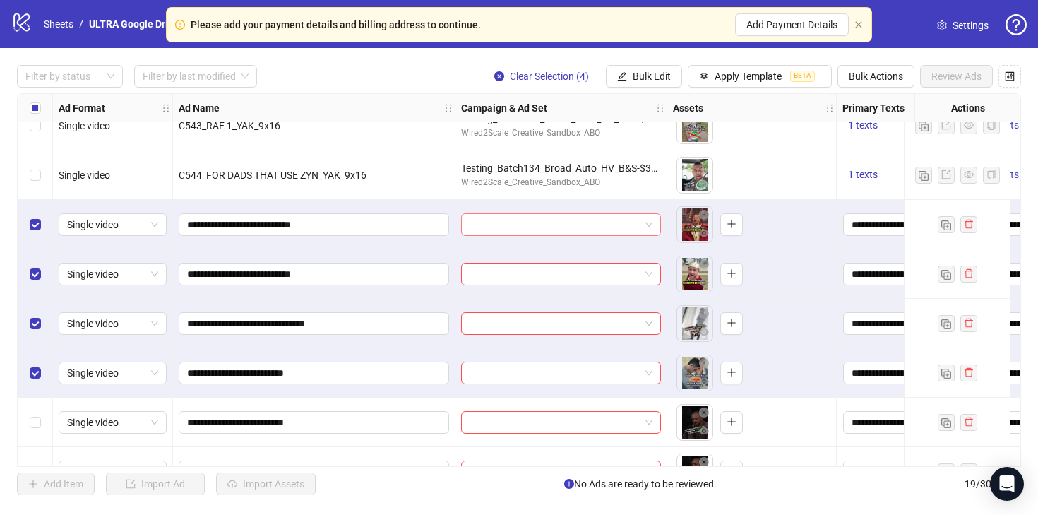
click at [530, 226] on input "search" at bounding box center [555, 224] width 170 height 21
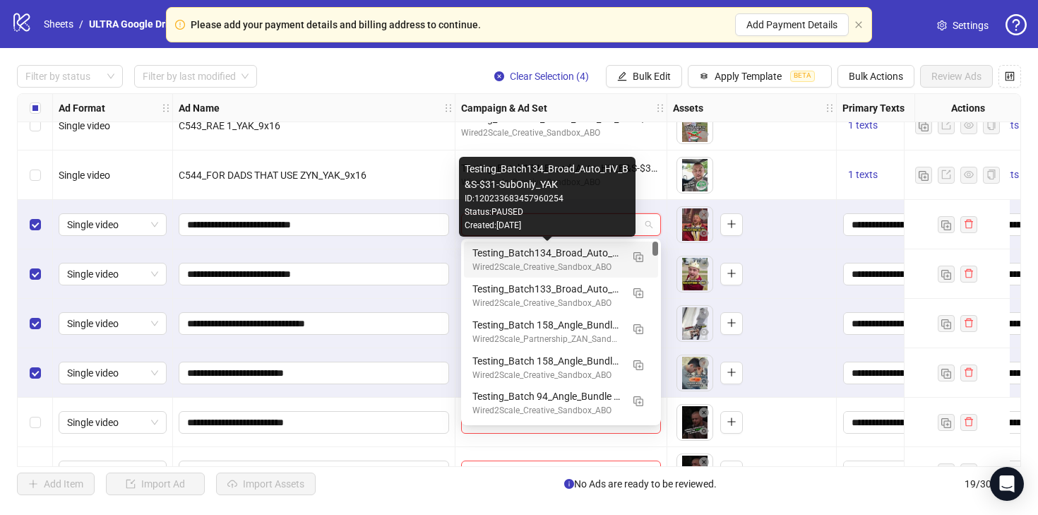
click at [529, 256] on div "Testing_Batch134_Broad_Auto_HV_B&S-$31-SubOnly_YAK" at bounding box center [547, 253] width 149 height 16
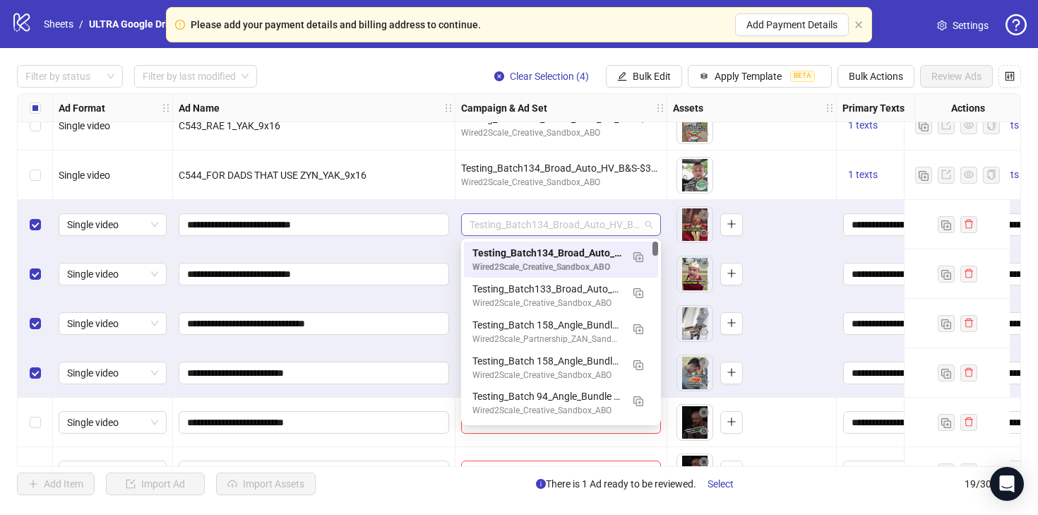
click at [559, 217] on span "Testing_Batch134_Broad_Auto_HV_B&S-$31-SubOnly_YAK" at bounding box center [561, 224] width 183 height 21
click at [637, 255] on img "button" at bounding box center [639, 257] width 10 height 10
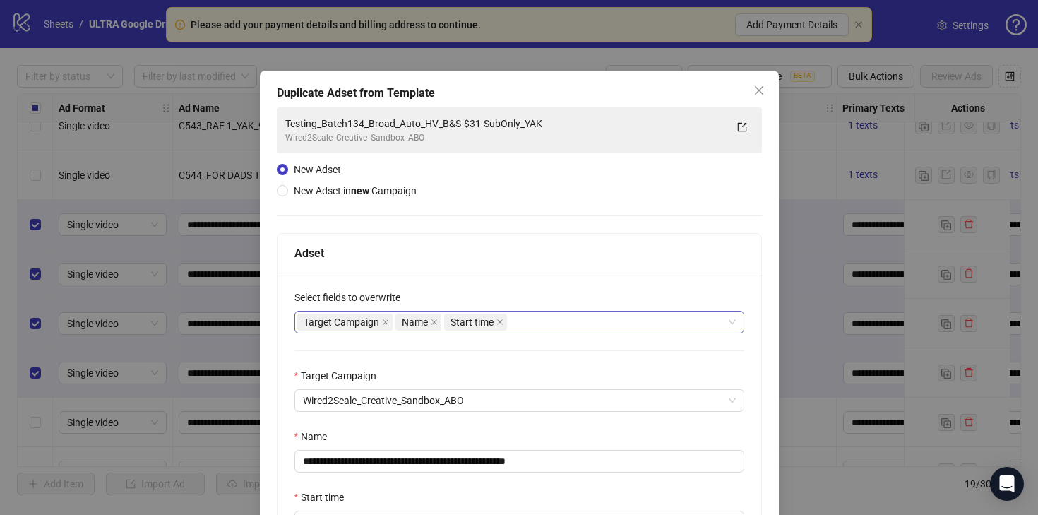
click at [551, 329] on div "Target Campaign Name Start time" at bounding box center [511, 322] width 429 height 20
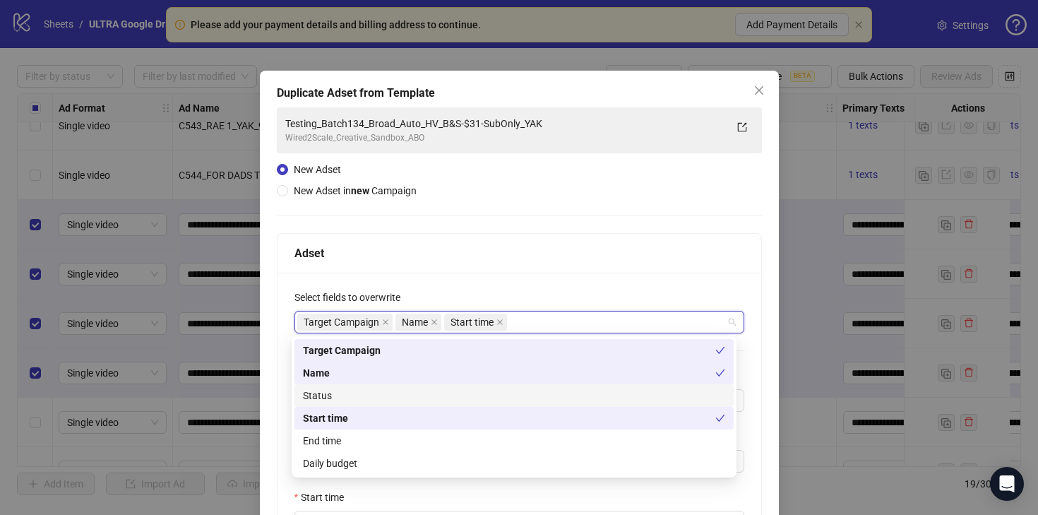
click at [466, 391] on div "Status" at bounding box center [514, 396] width 422 height 16
click at [442, 461] on div "Daily budget" at bounding box center [514, 464] width 422 height 16
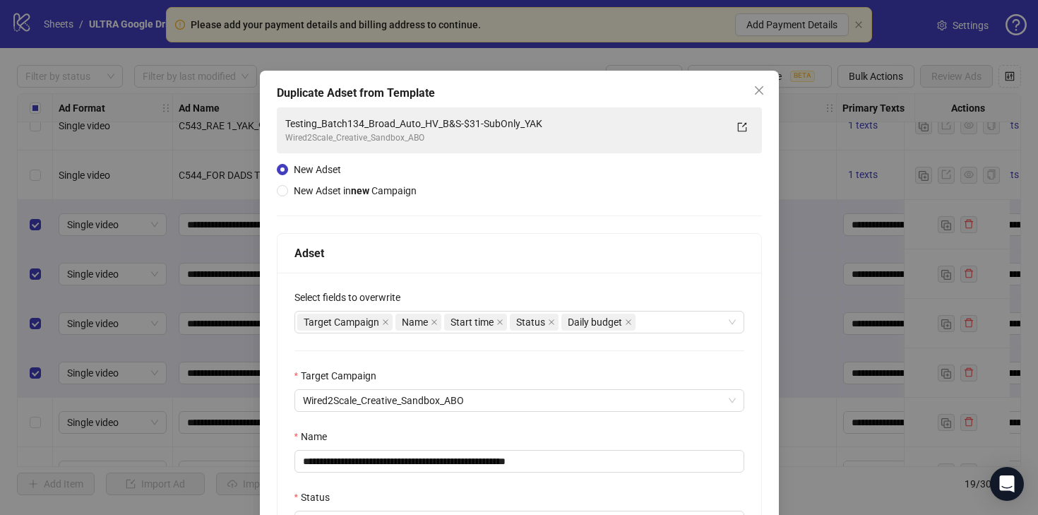
click at [582, 298] on div "Select fields to overwrite" at bounding box center [520, 300] width 450 height 21
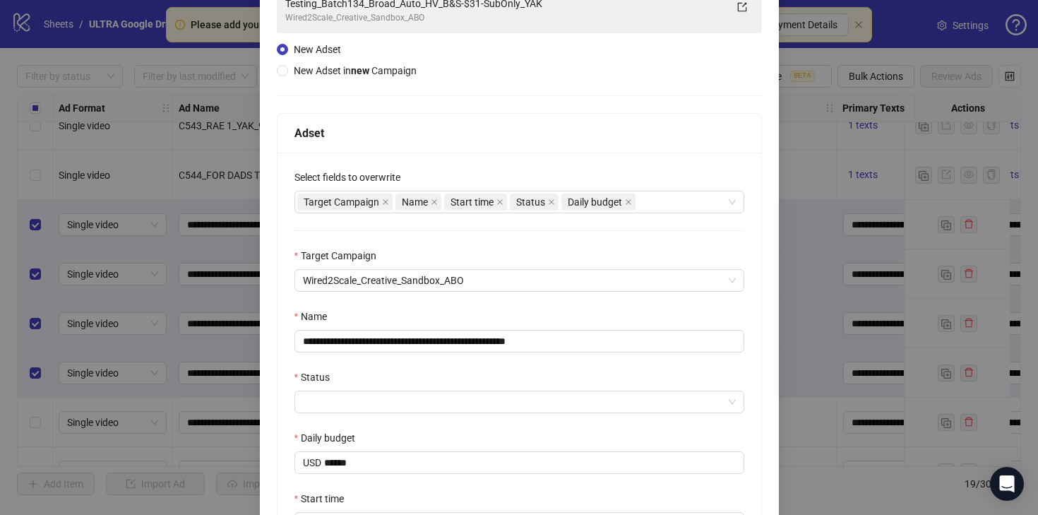
scroll to position [234, 0]
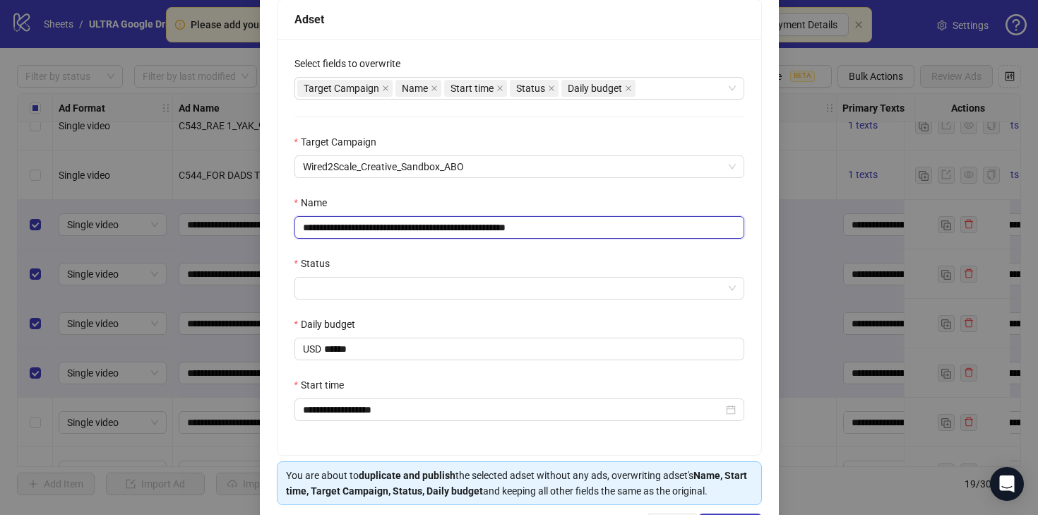
click at [526, 231] on input "**********" at bounding box center [520, 227] width 450 height 23
paste input "text"
type input "**********"
click at [408, 286] on input "Status" at bounding box center [513, 288] width 420 height 21
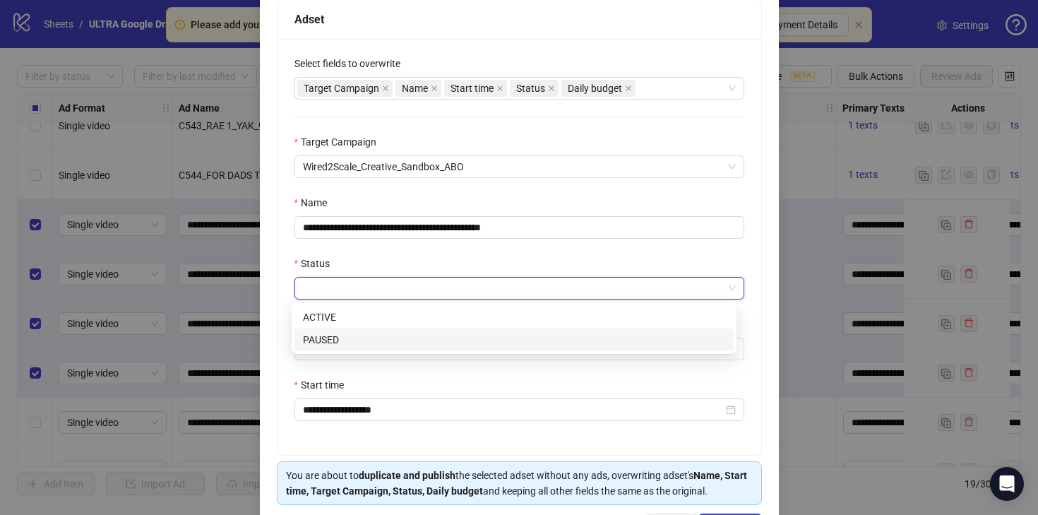
click at [383, 342] on div "PAUSED" at bounding box center [514, 340] width 422 height 16
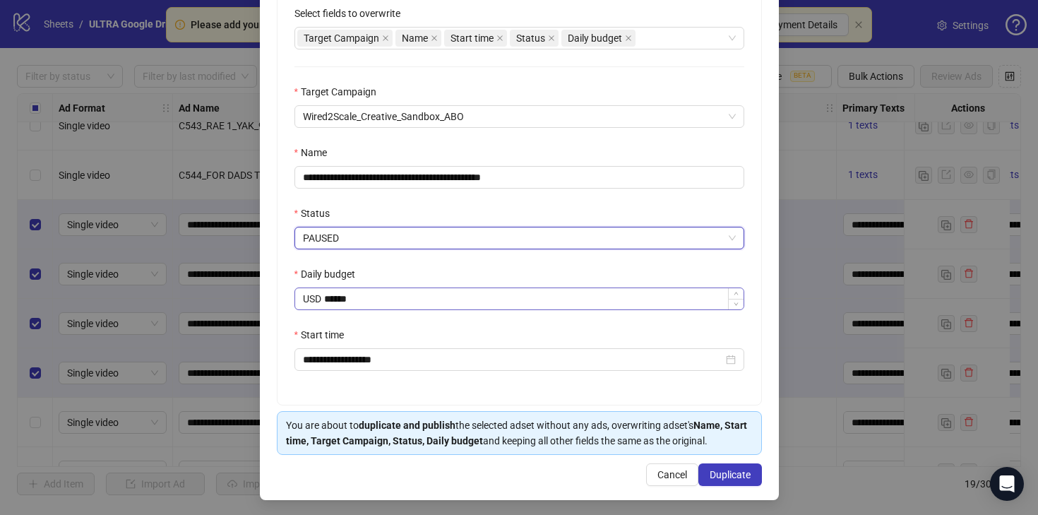
scroll to position [288, 0]
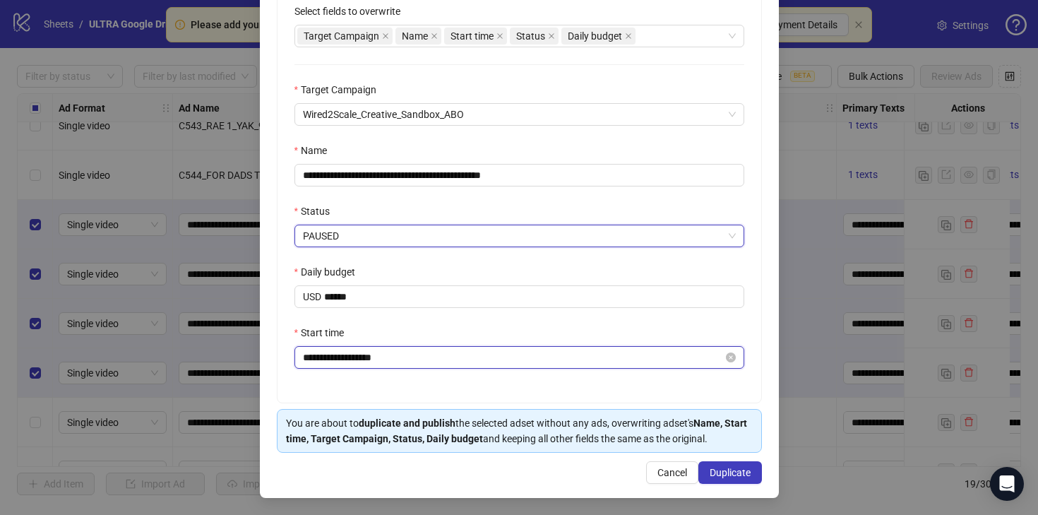
click at [393, 358] on input "**********" at bounding box center [513, 358] width 420 height 16
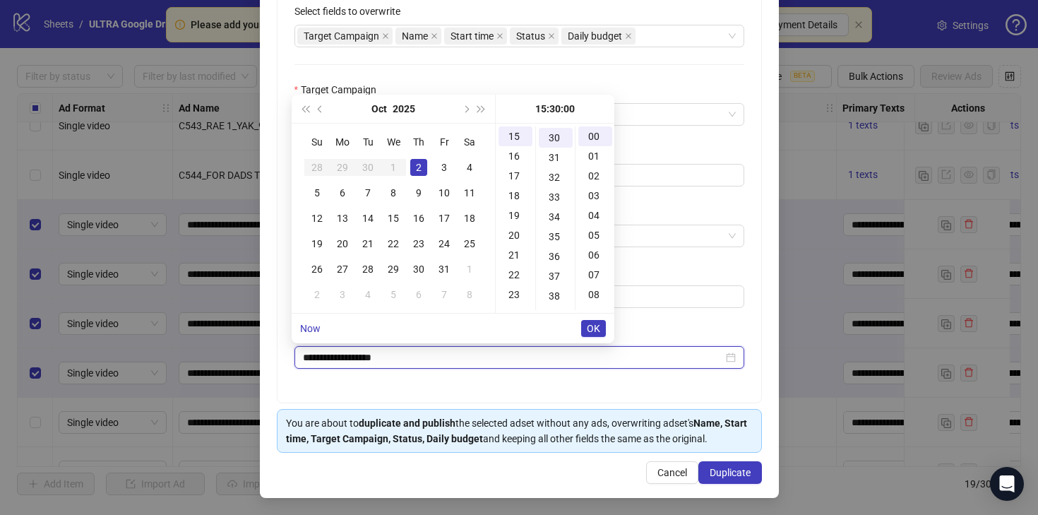
scroll to position [593, 0]
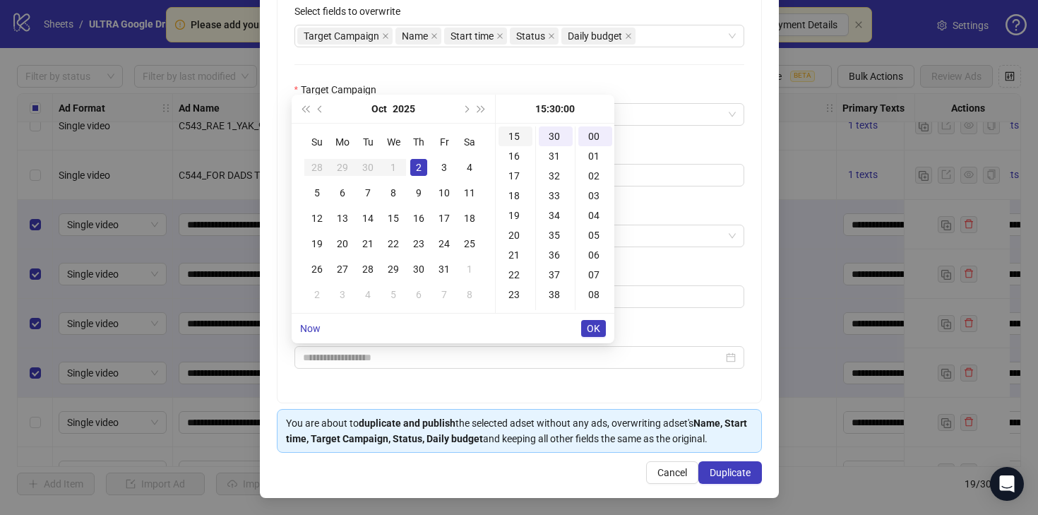
click at [515, 138] on div "15" at bounding box center [516, 136] width 34 height 20
click at [555, 136] on div "30" at bounding box center [556, 136] width 34 height 20
click at [592, 142] on div "00" at bounding box center [596, 136] width 34 height 20
type input "**********"
click at [592, 324] on span "OK" at bounding box center [593, 328] width 13 height 11
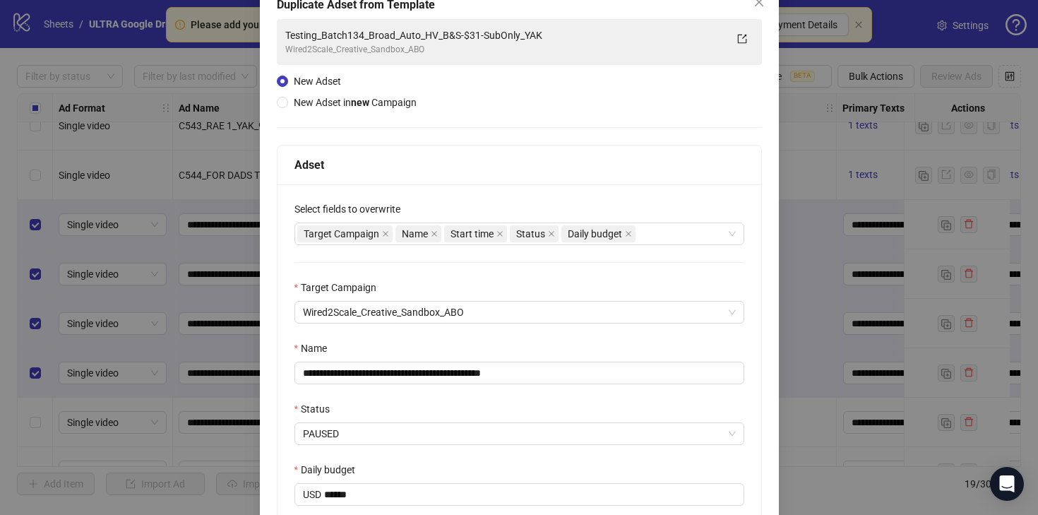
scroll to position [288, 0]
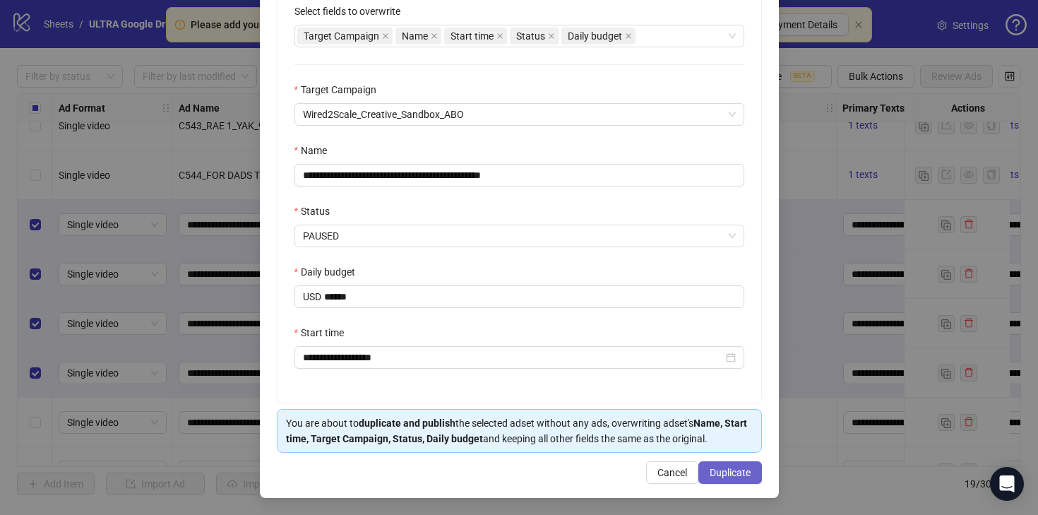
click at [721, 463] on button "Duplicate" at bounding box center [731, 472] width 64 height 23
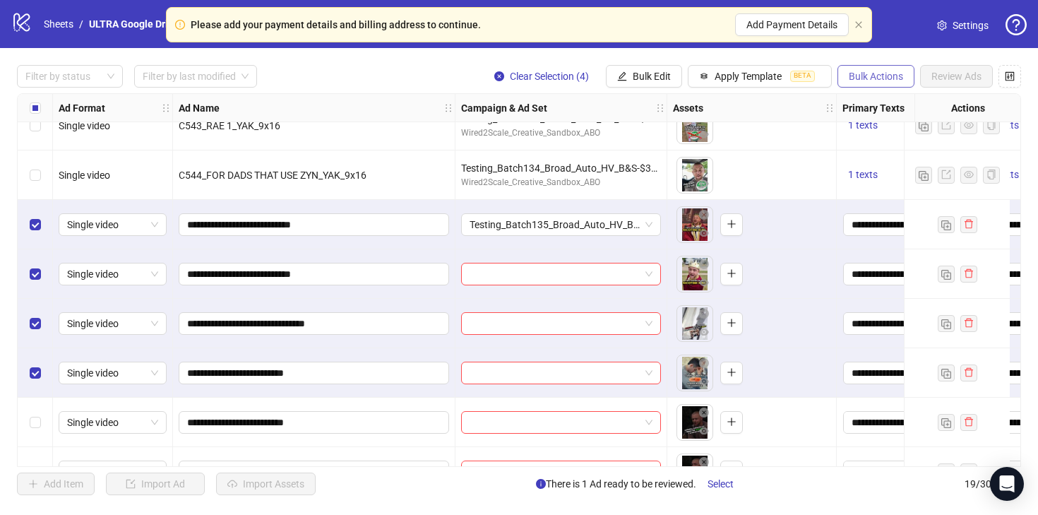
click at [865, 80] on span "Bulk Actions" at bounding box center [876, 76] width 54 height 11
click at [660, 80] on span "Bulk Edit" at bounding box center [652, 76] width 38 height 11
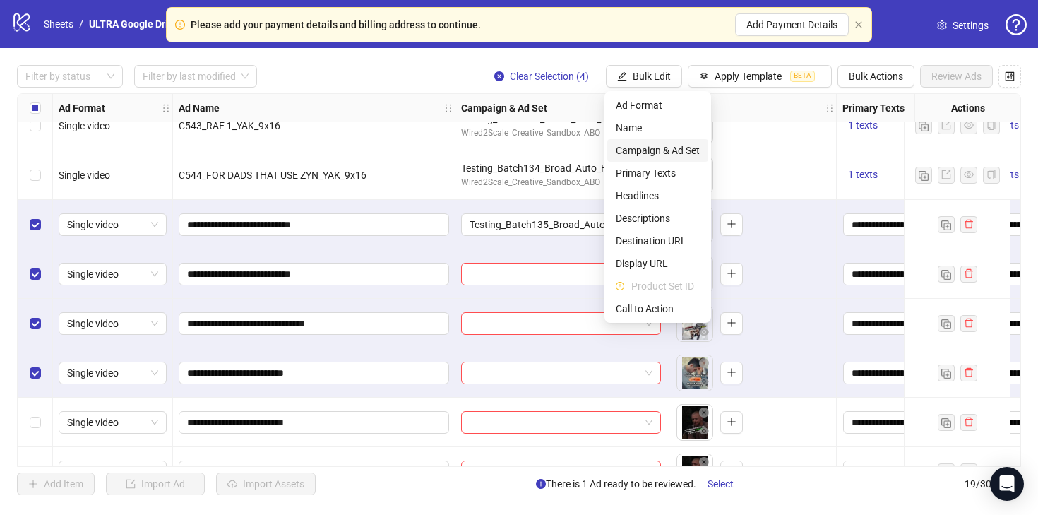
click at [659, 156] on span "Campaign & Ad Set" at bounding box center [658, 151] width 84 height 16
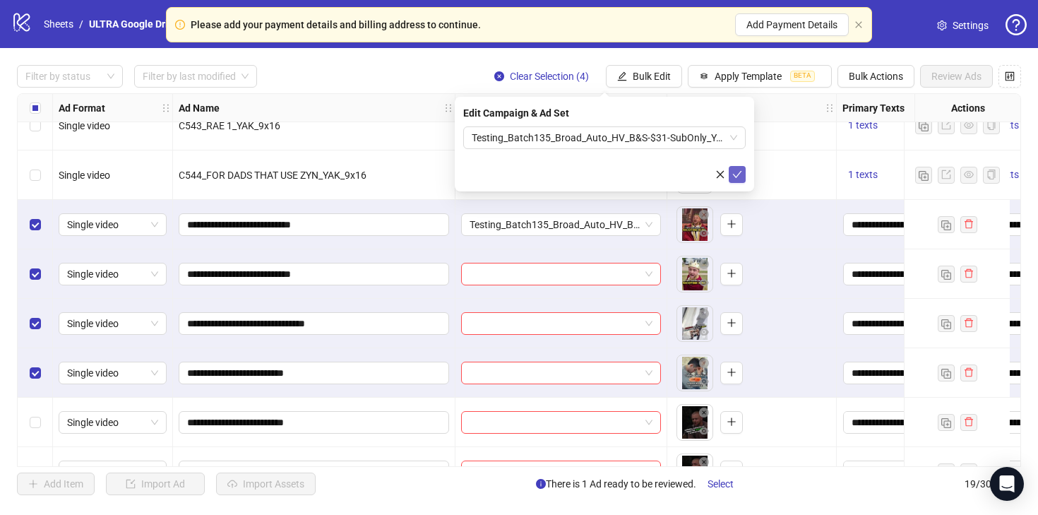
click at [740, 172] on icon "check" at bounding box center [737, 174] width 9 height 7
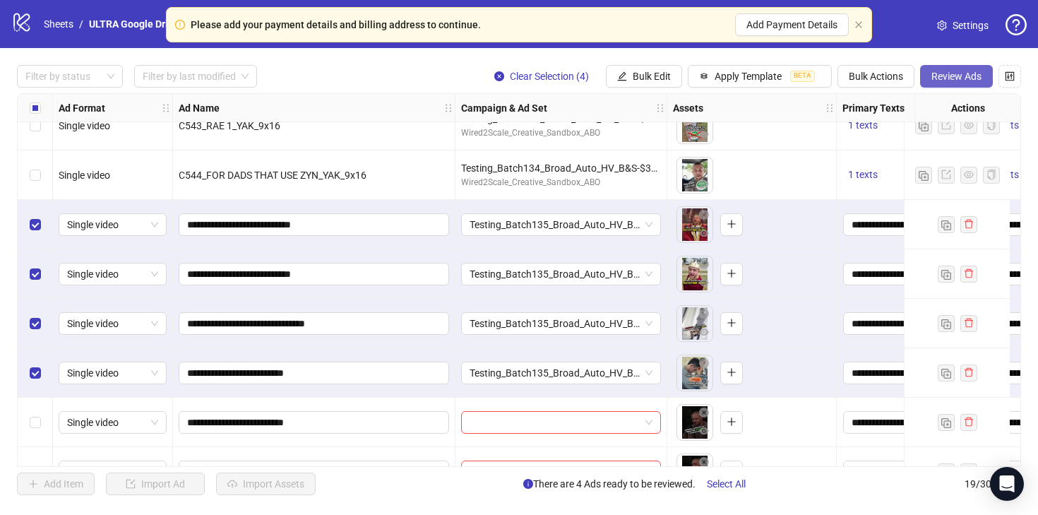
click at [957, 77] on span "Review Ads" at bounding box center [957, 76] width 50 height 11
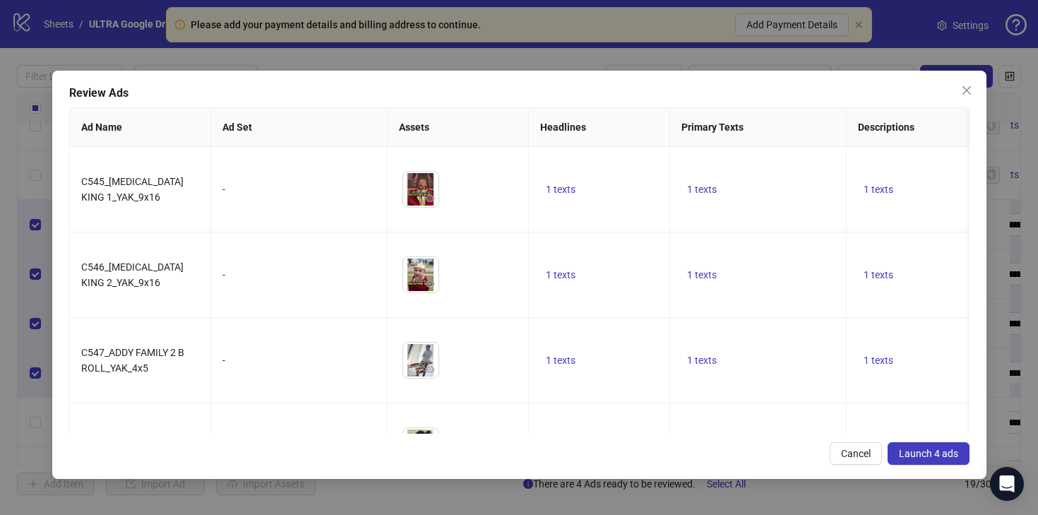
click at [928, 450] on span "Launch 4 ads" at bounding box center [928, 453] width 59 height 11
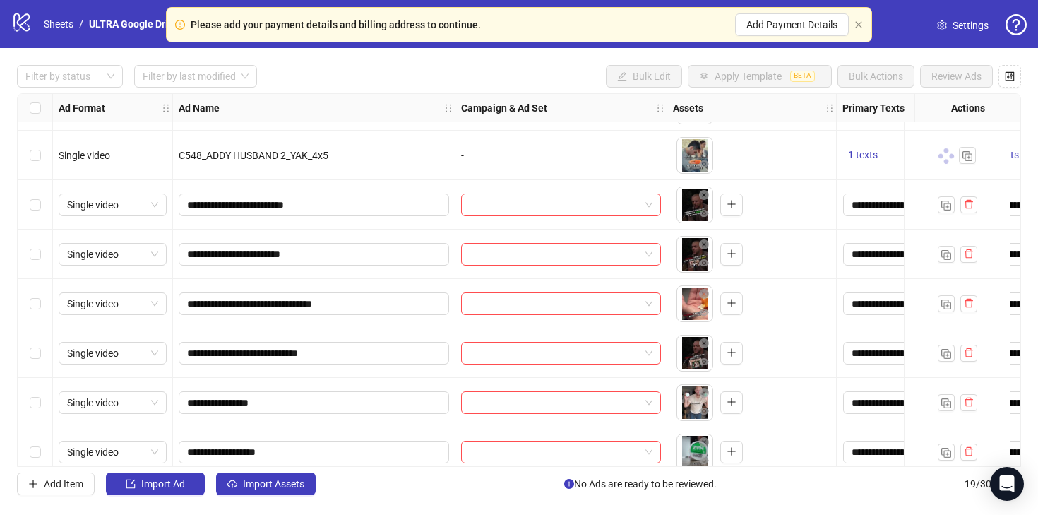
scroll to position [552, 0]
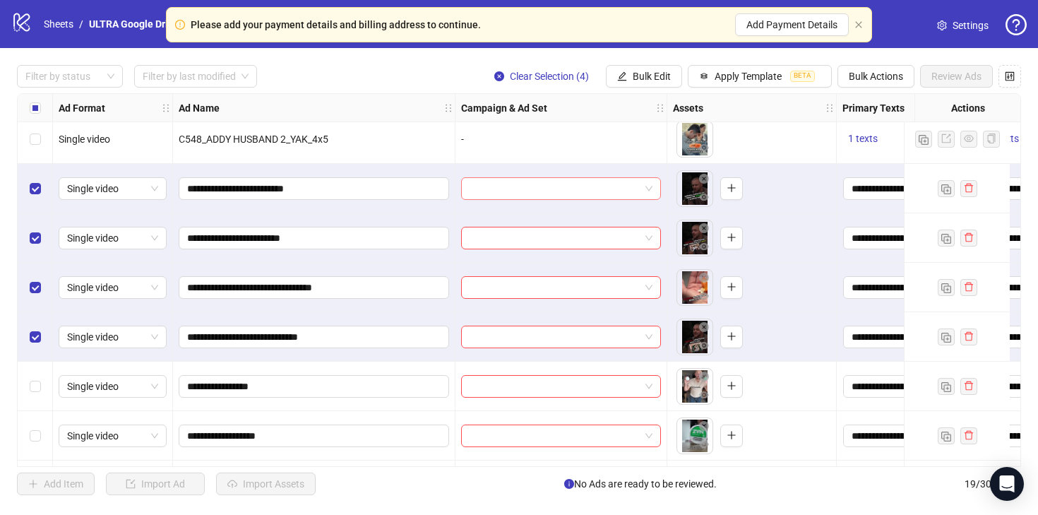
click at [525, 191] on input "search" at bounding box center [555, 188] width 170 height 21
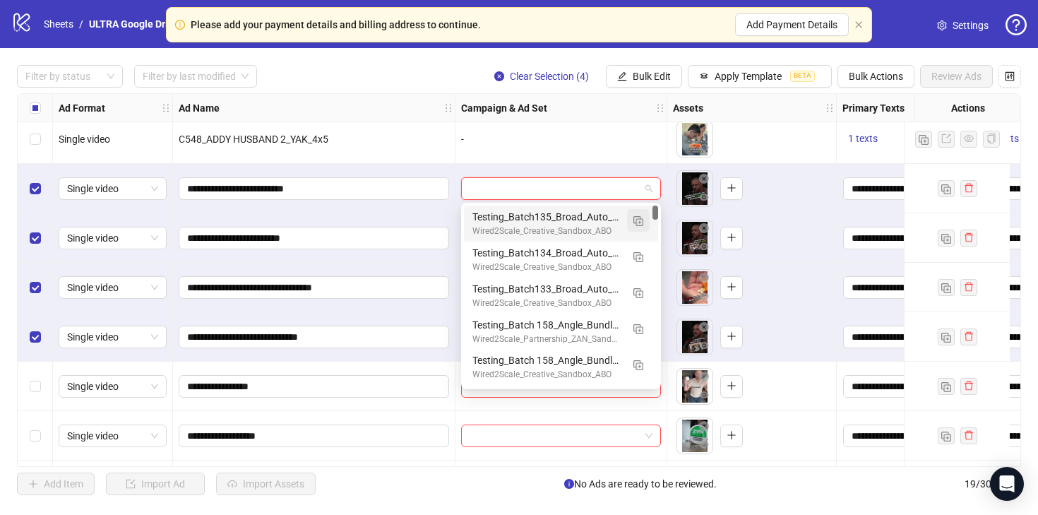
click at [641, 224] on img "button" at bounding box center [639, 221] width 10 height 10
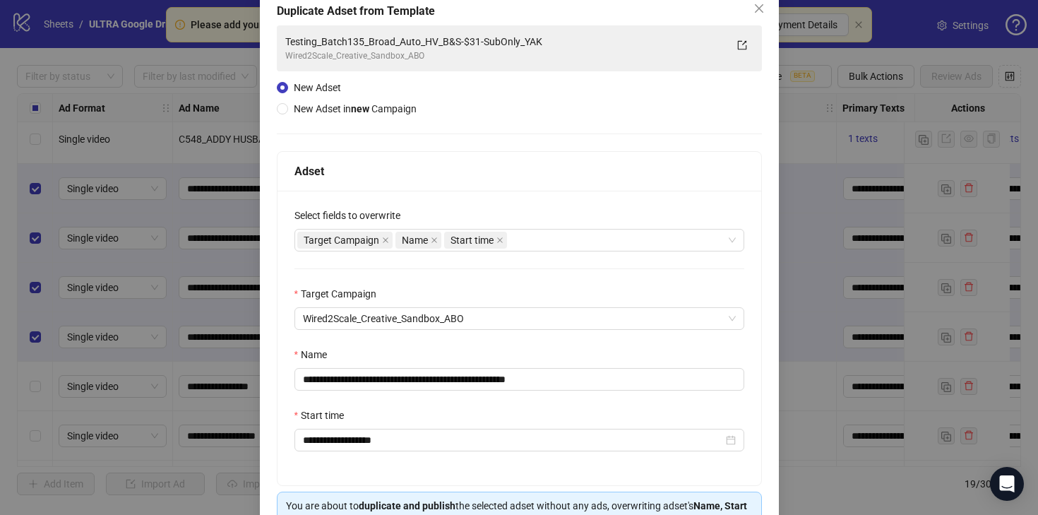
scroll to position [83, 0]
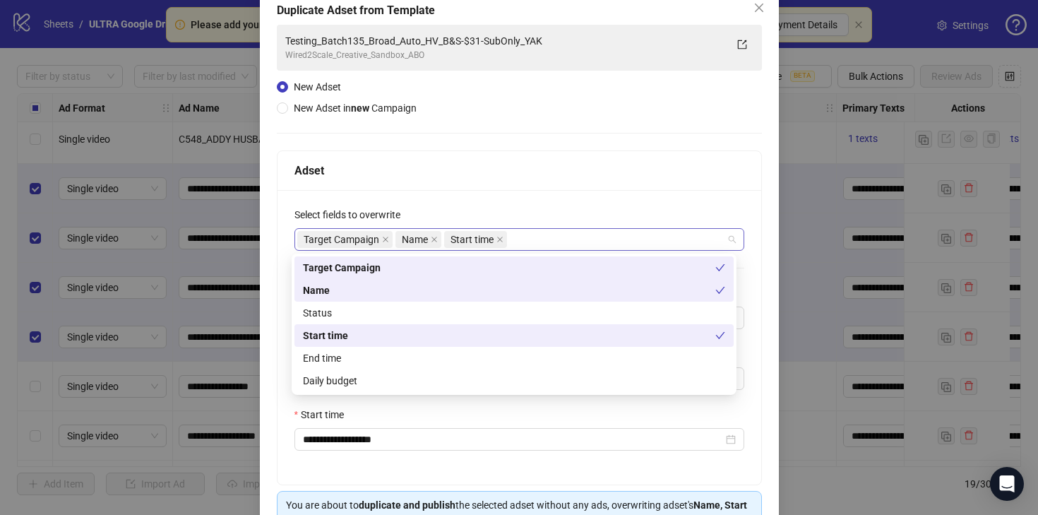
click at [582, 239] on div "Target Campaign Name Start time" at bounding box center [511, 240] width 429 height 20
click at [437, 314] on div "Status" at bounding box center [514, 313] width 422 height 16
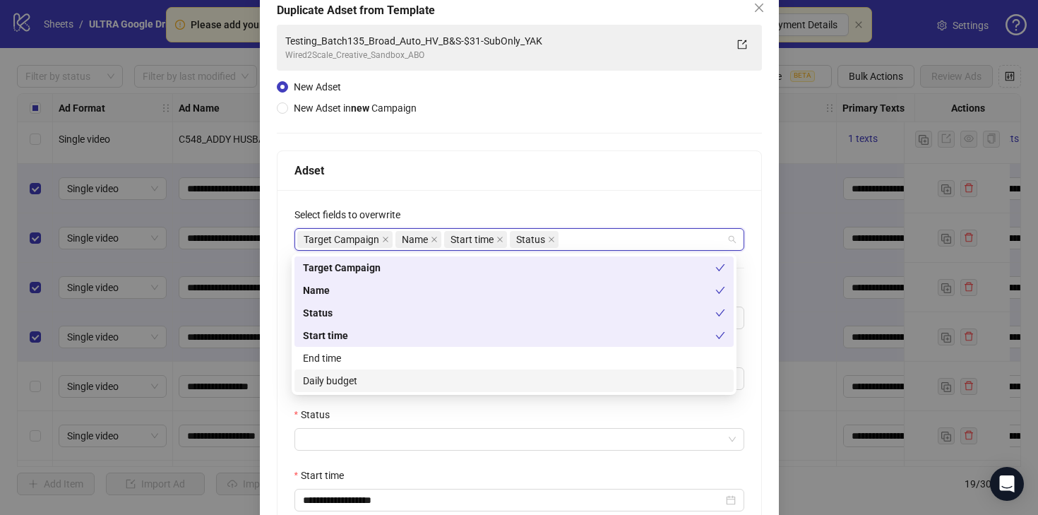
click at [413, 379] on div "Daily budget" at bounding box center [514, 381] width 422 height 16
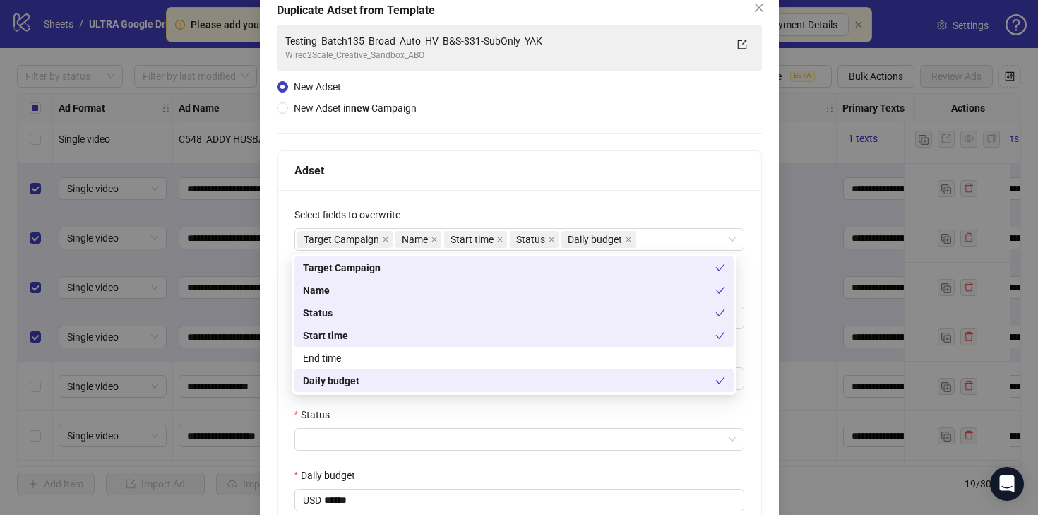
click at [510, 208] on div "Select fields to overwrite" at bounding box center [520, 217] width 450 height 21
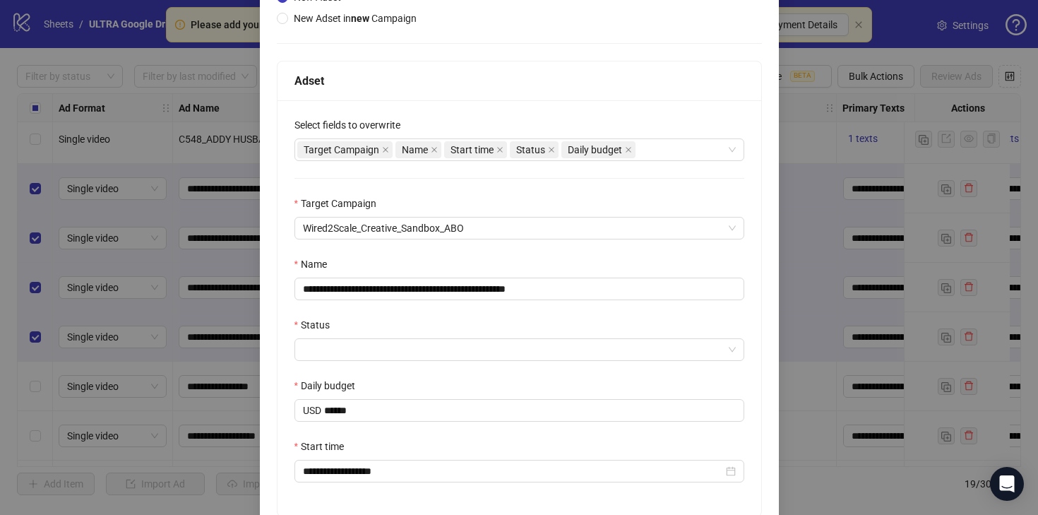
scroll to position [191, 0]
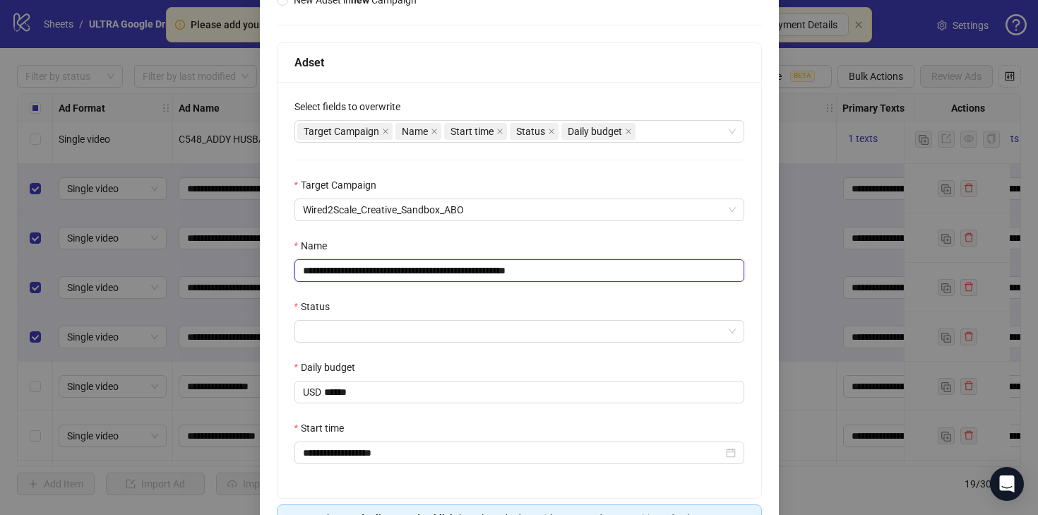
click at [512, 265] on input "**********" at bounding box center [520, 270] width 450 height 23
paste input "text"
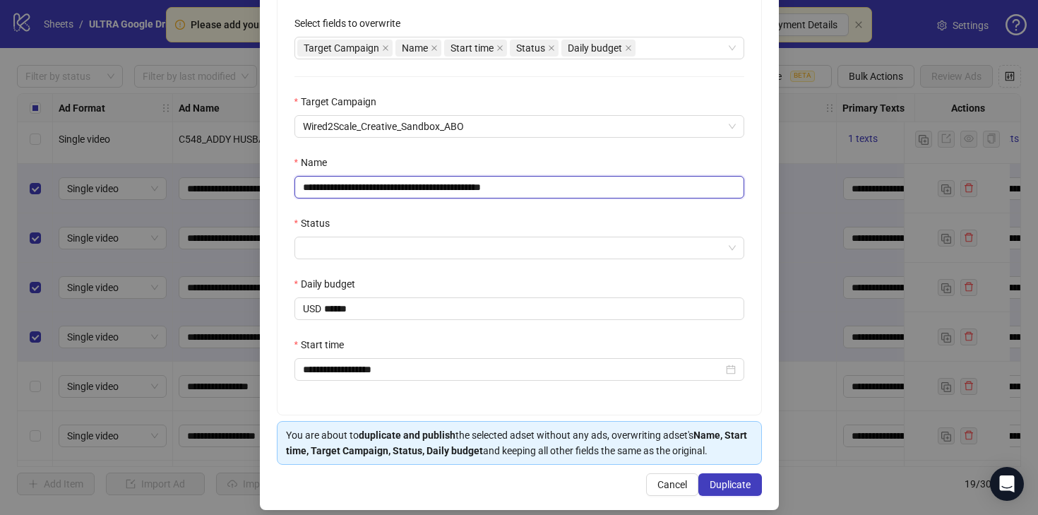
scroll to position [276, 0]
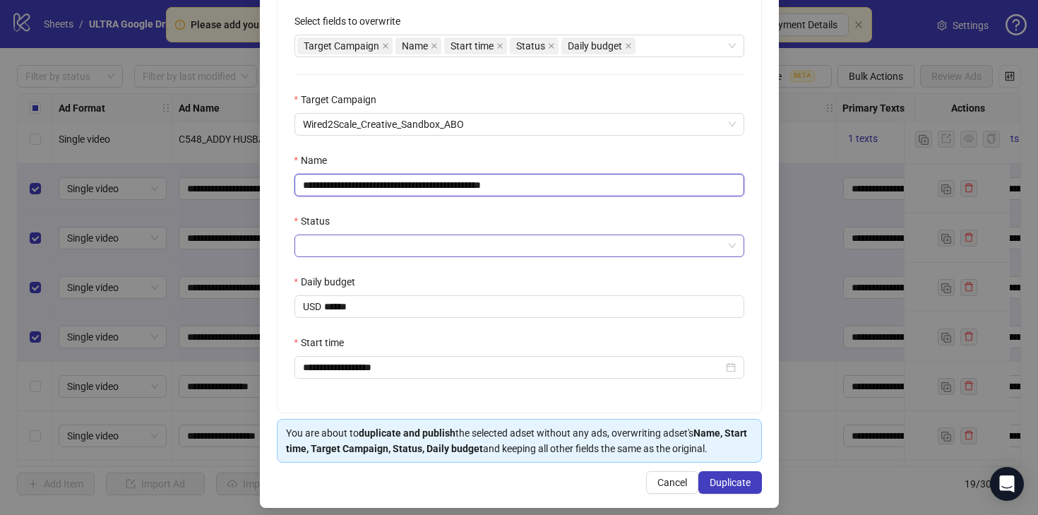
type input "**********"
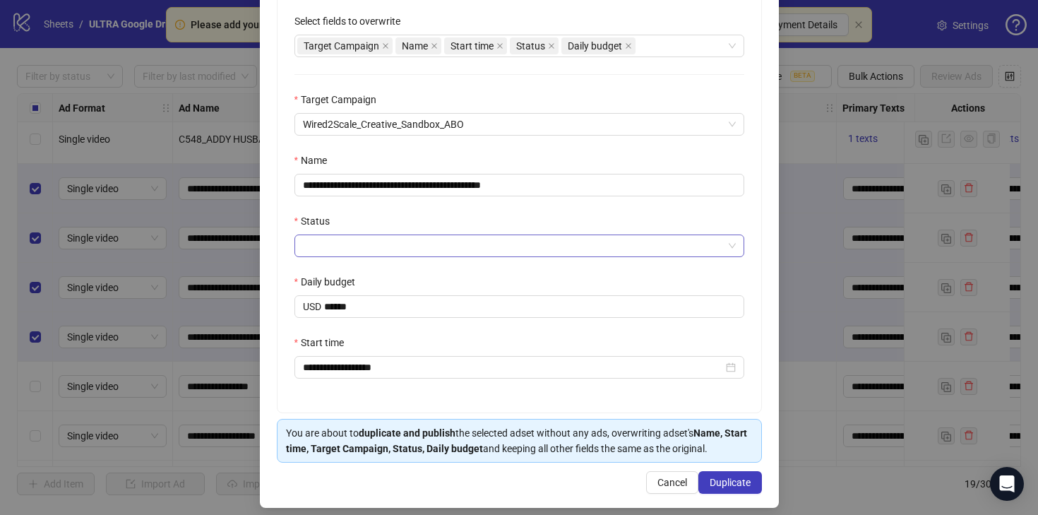
click at [471, 244] on input "Status" at bounding box center [513, 245] width 420 height 21
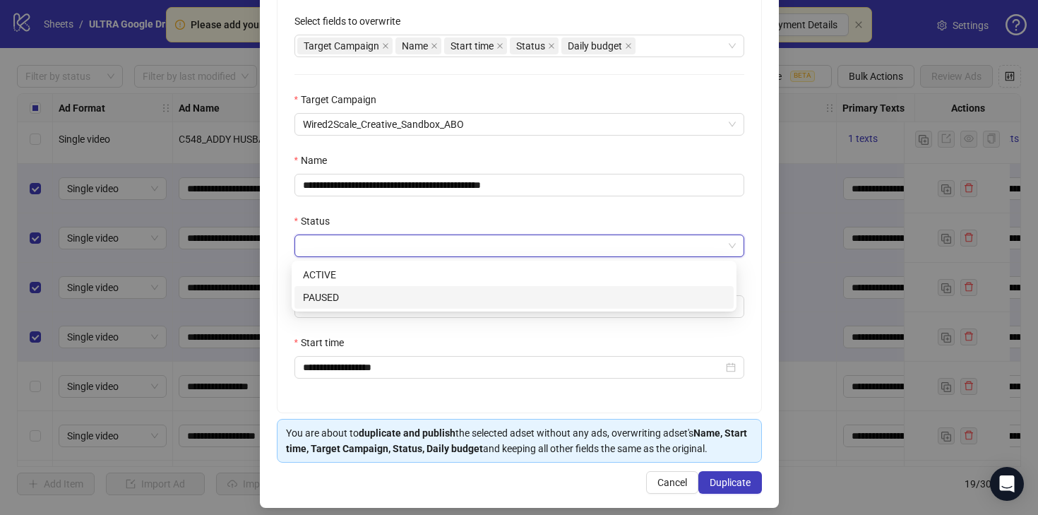
click at [455, 301] on div "PAUSED" at bounding box center [514, 298] width 422 height 16
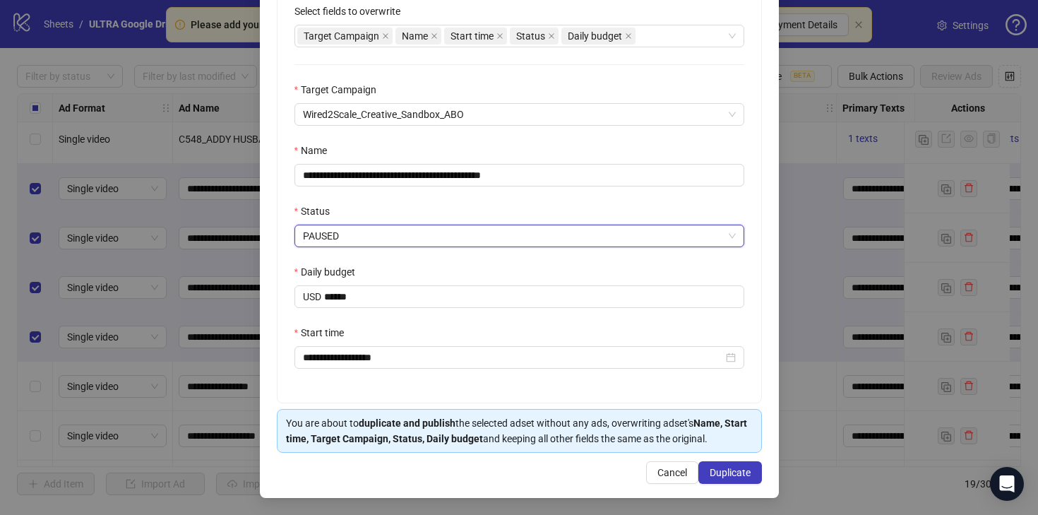
scroll to position [288, 0]
click at [725, 476] on span "Duplicate" at bounding box center [730, 472] width 41 height 11
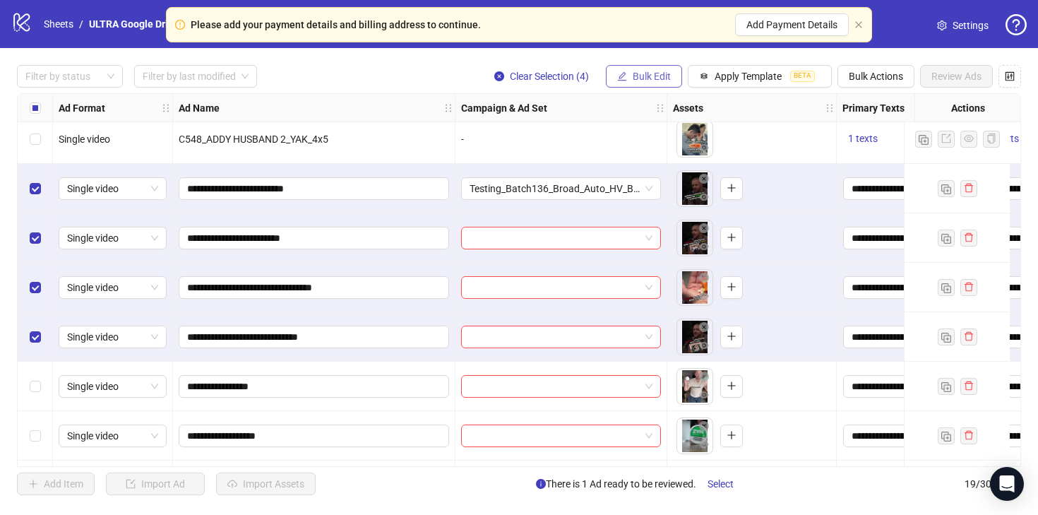
click at [653, 75] on span "Bulk Edit" at bounding box center [652, 76] width 38 height 11
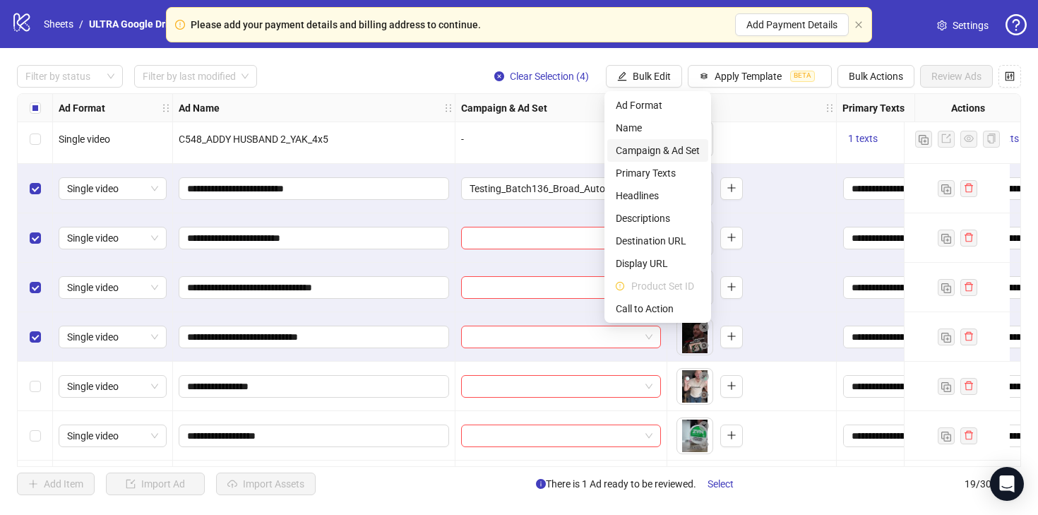
click at [646, 153] on span "Campaign & Ad Set" at bounding box center [658, 151] width 84 height 16
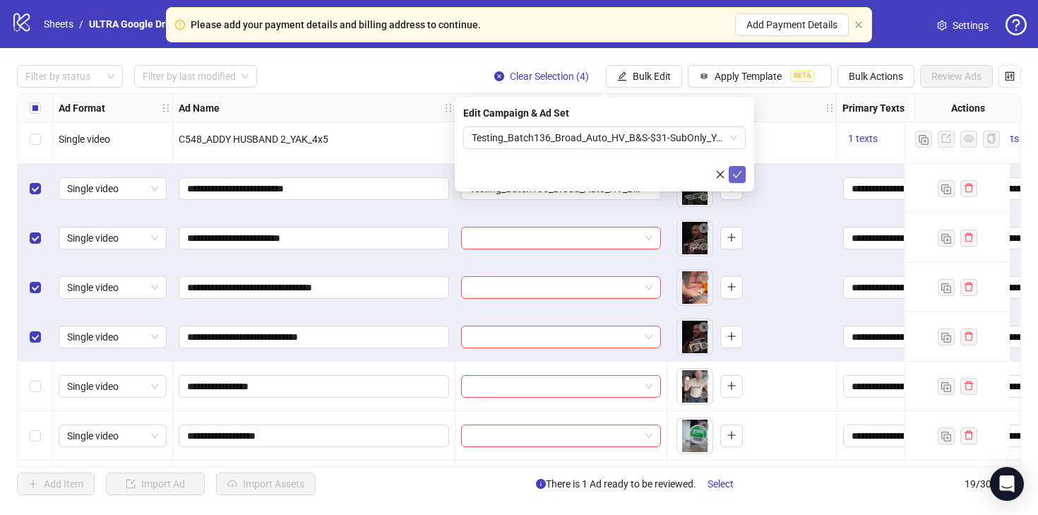
click at [733, 172] on icon "check" at bounding box center [738, 175] width 10 height 10
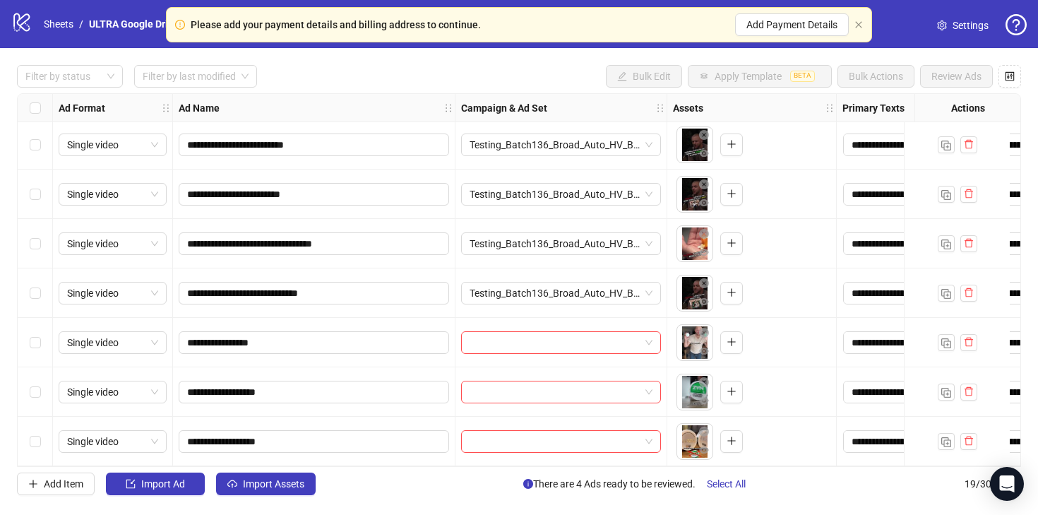
scroll to position [601, 0]
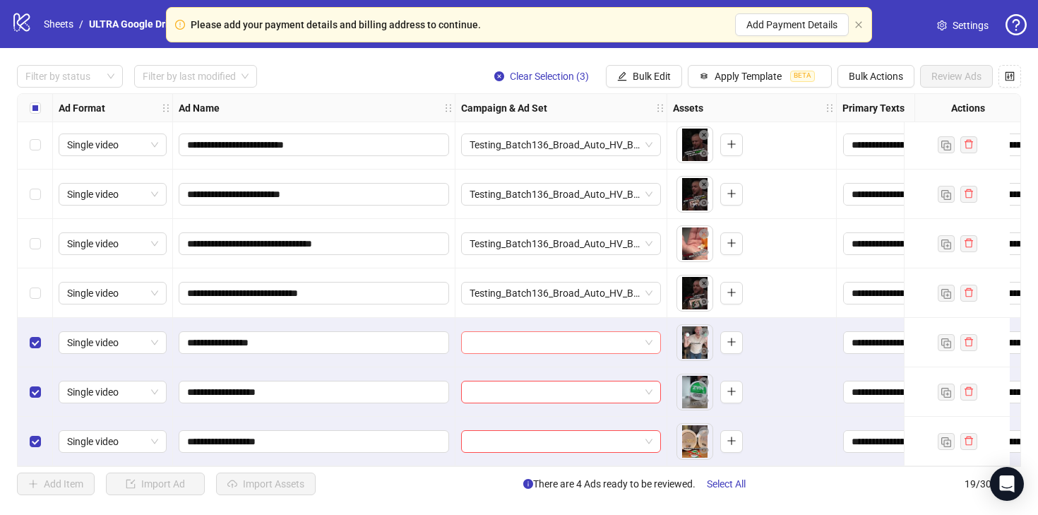
click at [523, 336] on input "search" at bounding box center [555, 342] width 170 height 21
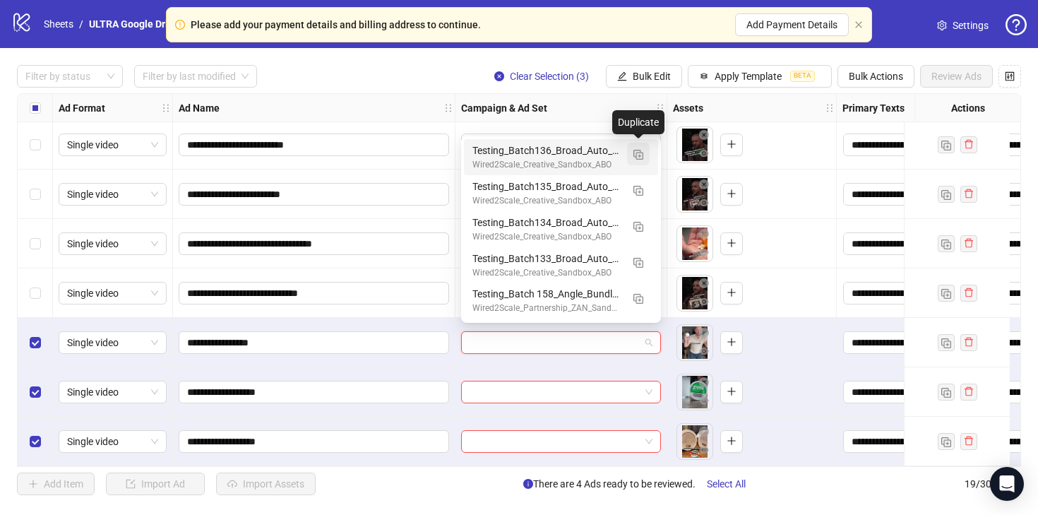
click at [640, 150] on img "button" at bounding box center [639, 155] width 10 height 10
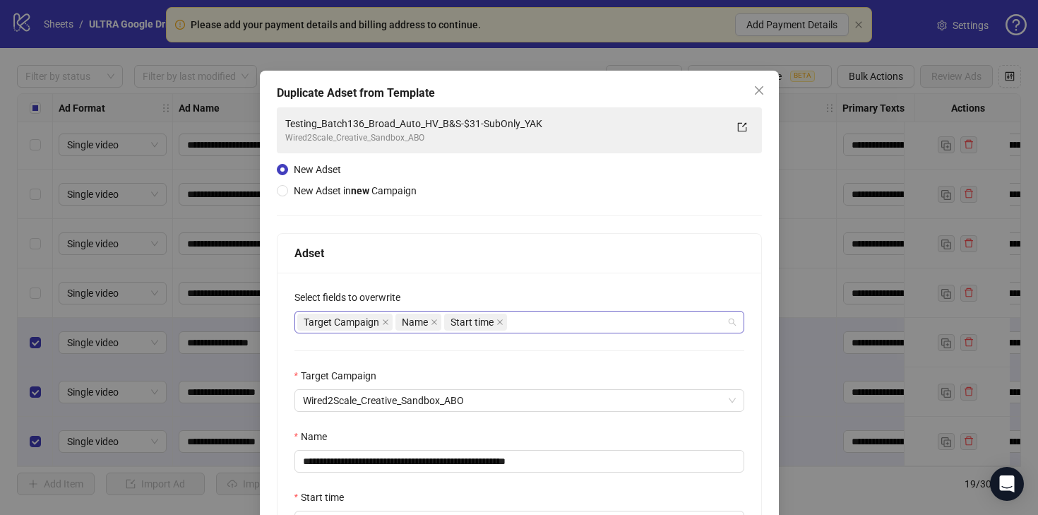
click at [544, 326] on div "Target Campaign Name Start time" at bounding box center [511, 322] width 429 height 20
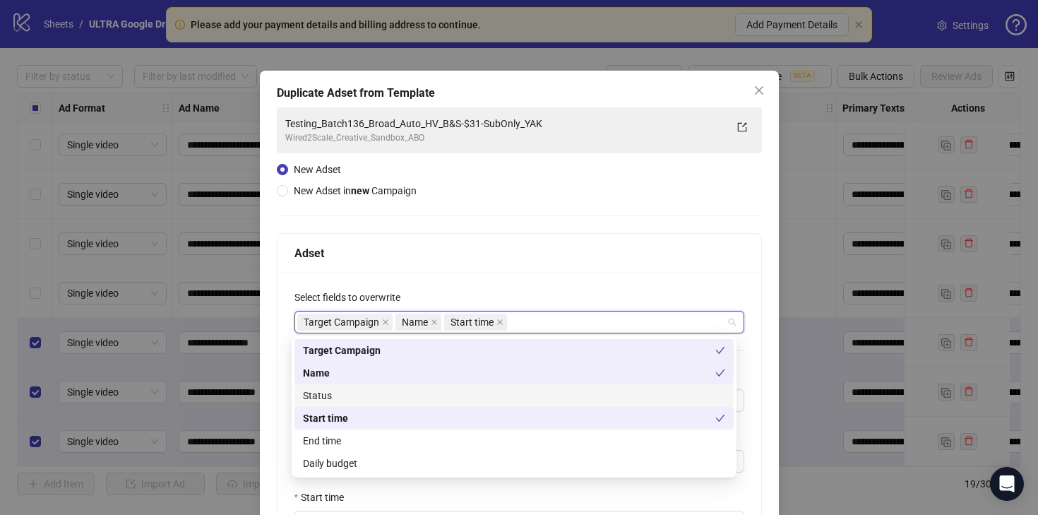
click at [472, 400] on div "Status" at bounding box center [514, 396] width 422 height 16
click at [453, 461] on div "Daily budget" at bounding box center [514, 464] width 422 height 16
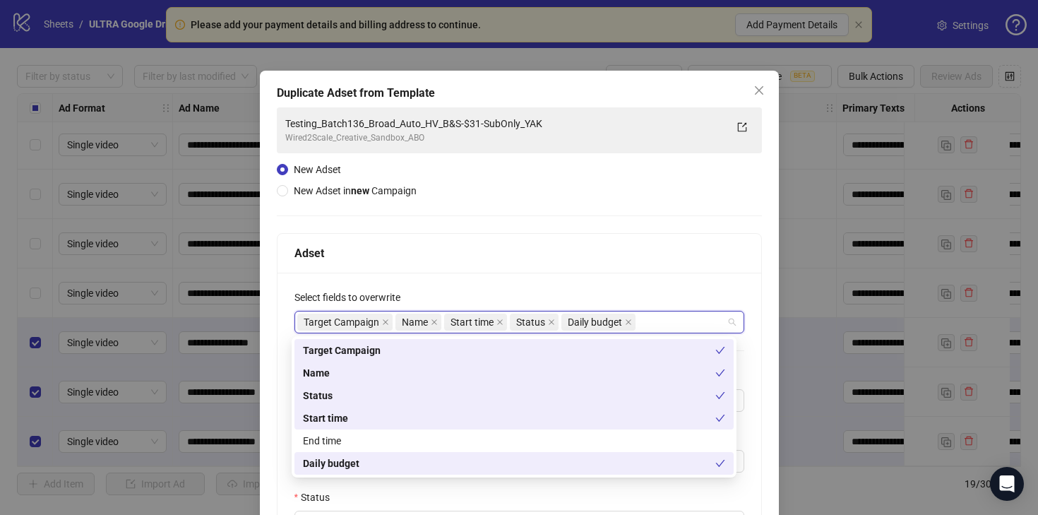
click at [487, 292] on div "Select fields to overwrite" at bounding box center [520, 300] width 450 height 21
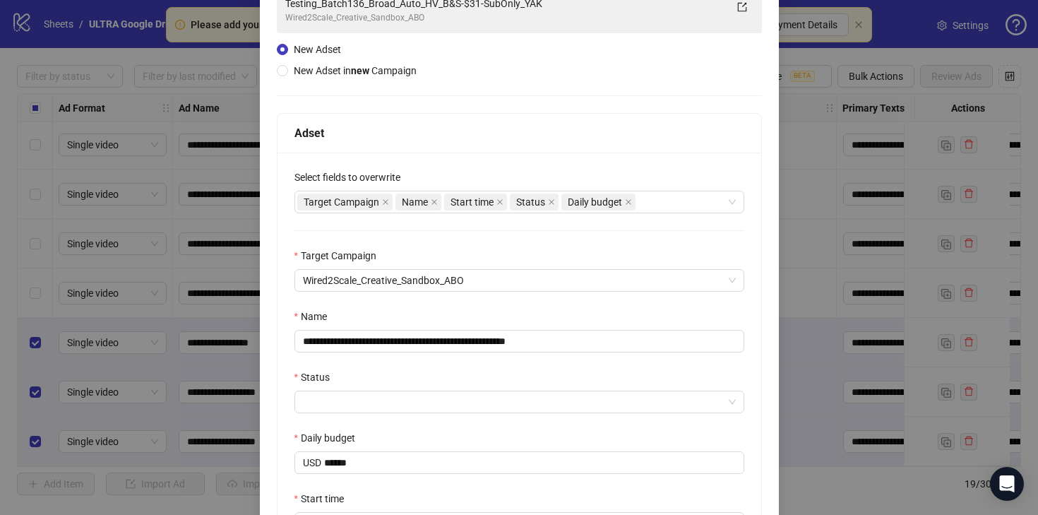
scroll to position [139, 0]
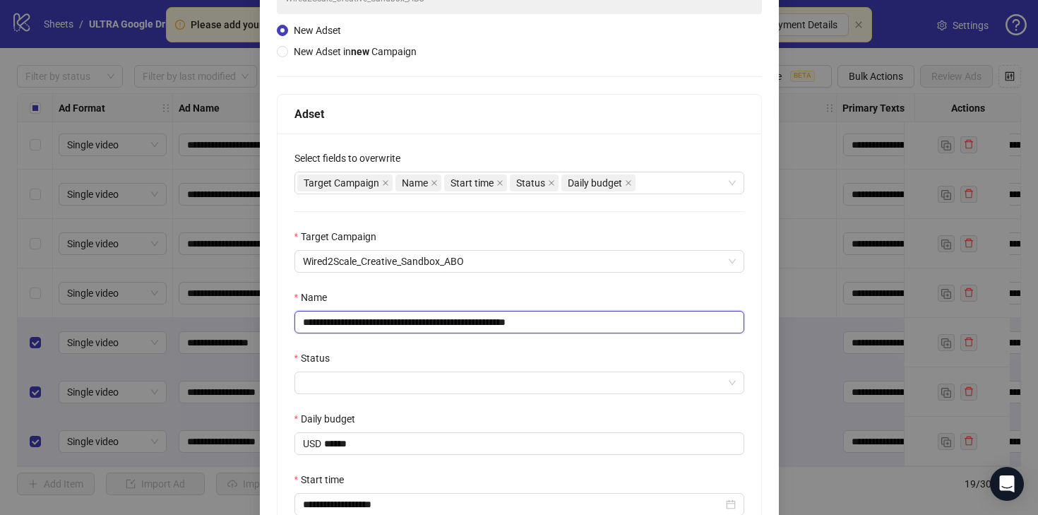
click at [490, 326] on input "**********" at bounding box center [520, 322] width 450 height 23
paste input "text"
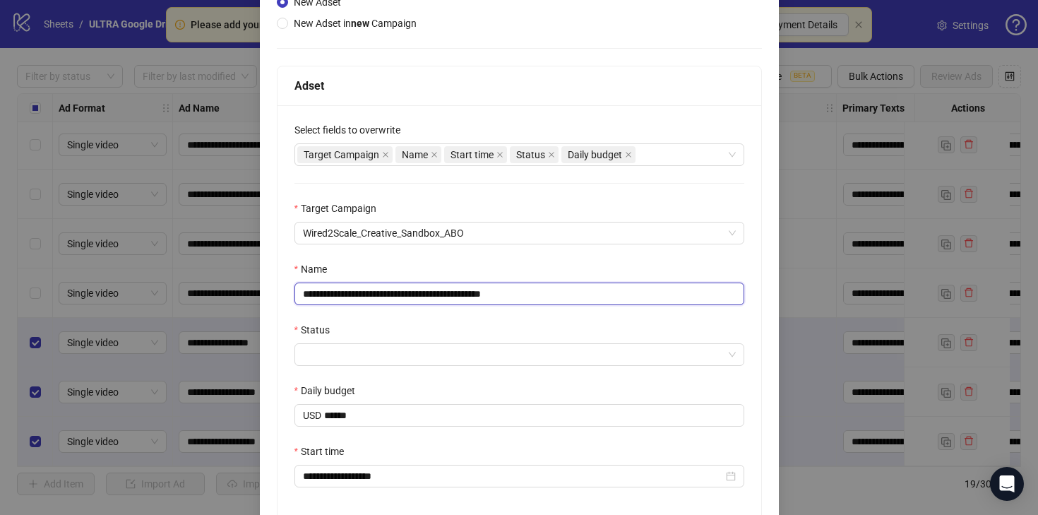
scroll to position [249, 0]
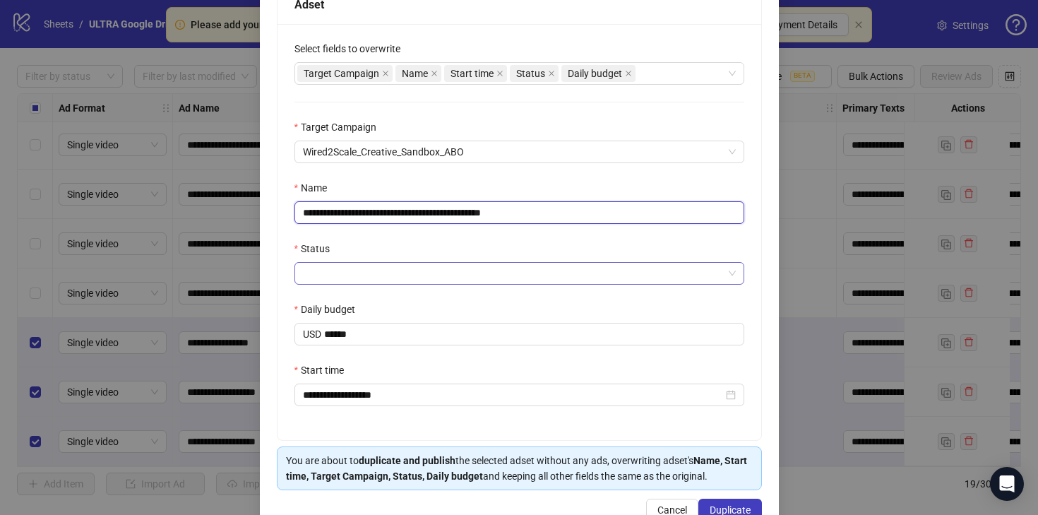
type input "**********"
click at [381, 277] on input "Status" at bounding box center [513, 273] width 420 height 21
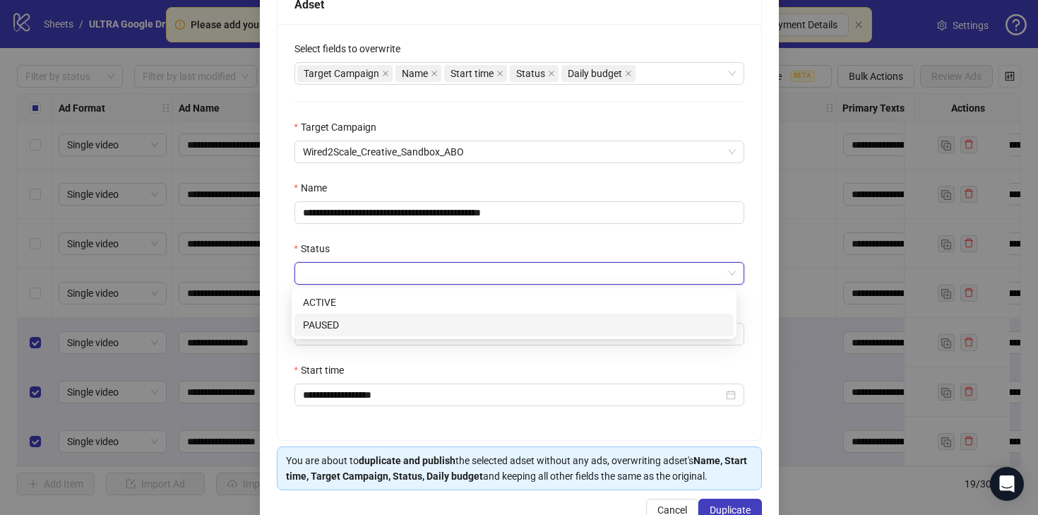
click at [369, 327] on div "PAUSED" at bounding box center [514, 325] width 422 height 16
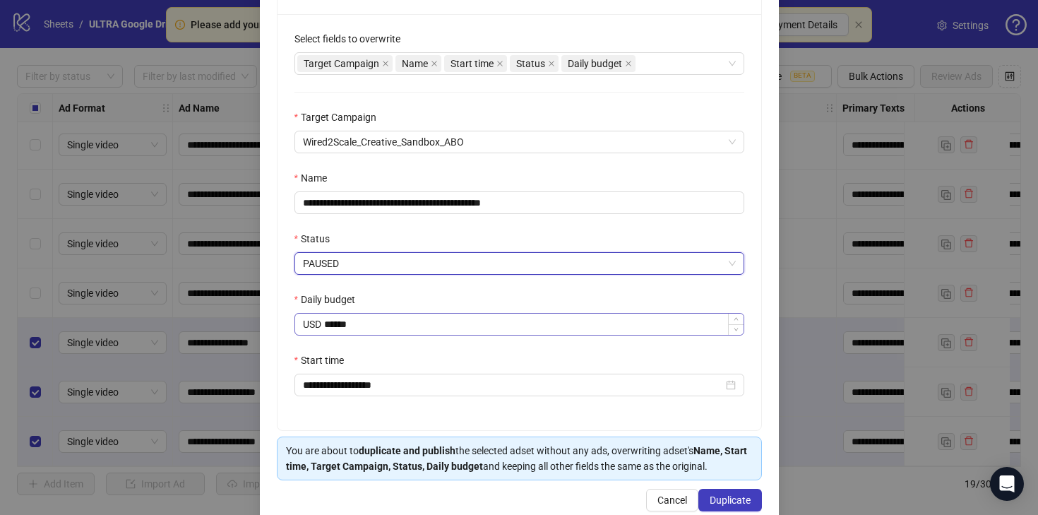
scroll to position [272, 0]
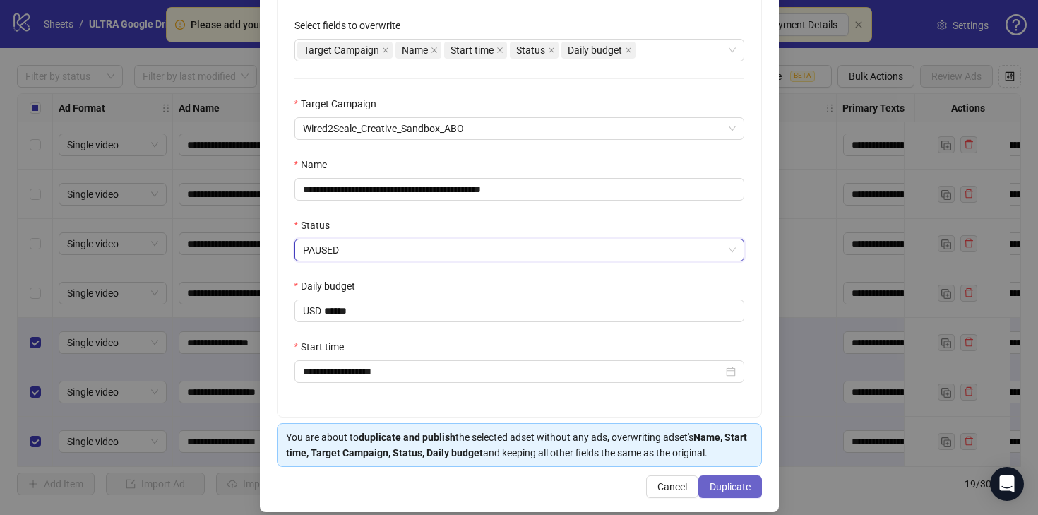
click at [738, 490] on span "Duplicate" at bounding box center [730, 486] width 41 height 11
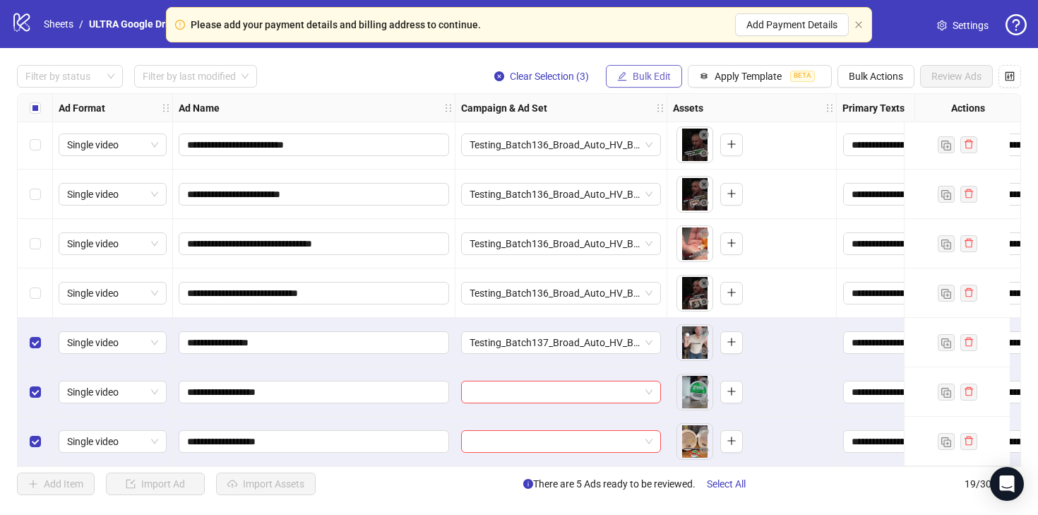
click at [646, 78] on span "Bulk Edit" at bounding box center [652, 76] width 38 height 11
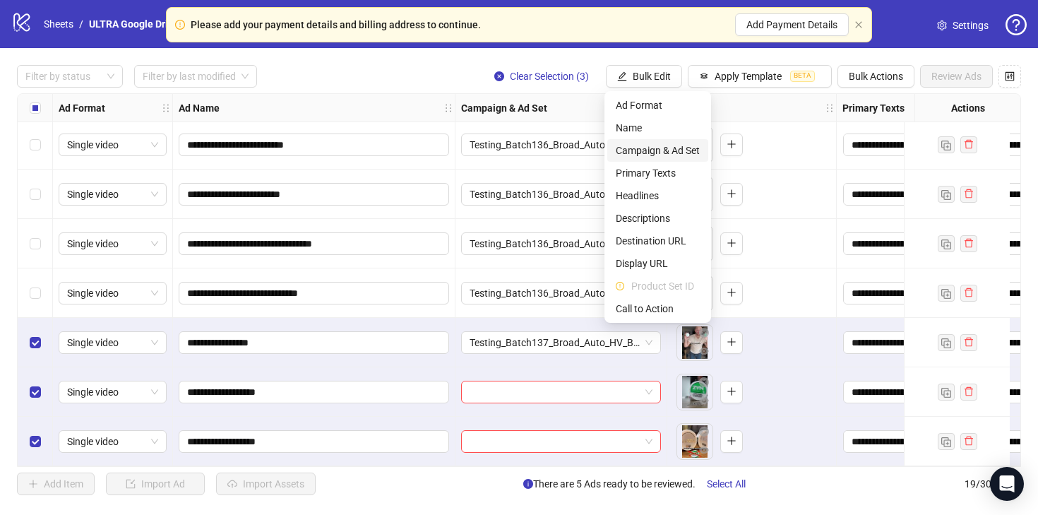
click at [633, 147] on span "Campaign & Ad Set" at bounding box center [658, 151] width 84 height 16
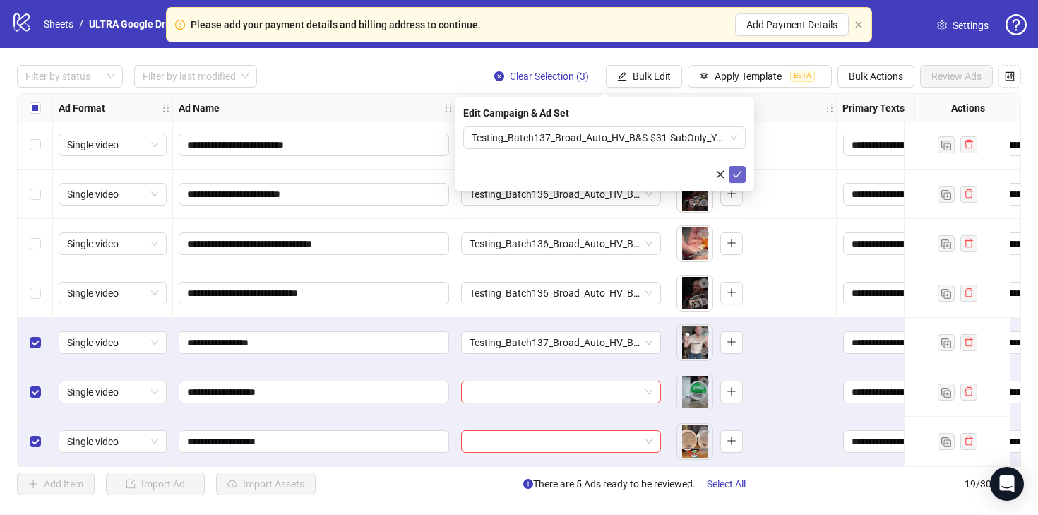
click at [737, 176] on icon "check" at bounding box center [737, 174] width 9 height 7
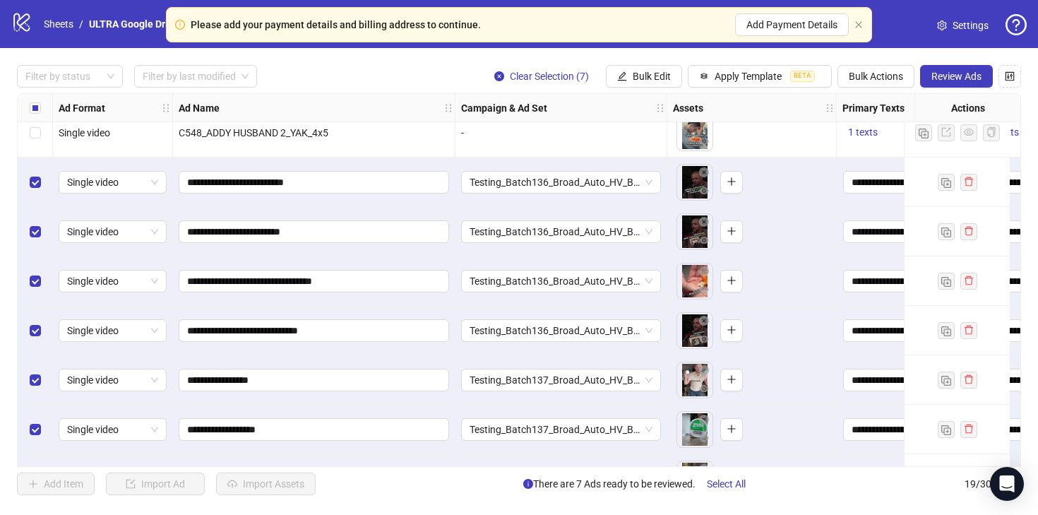
scroll to position [539, 0]
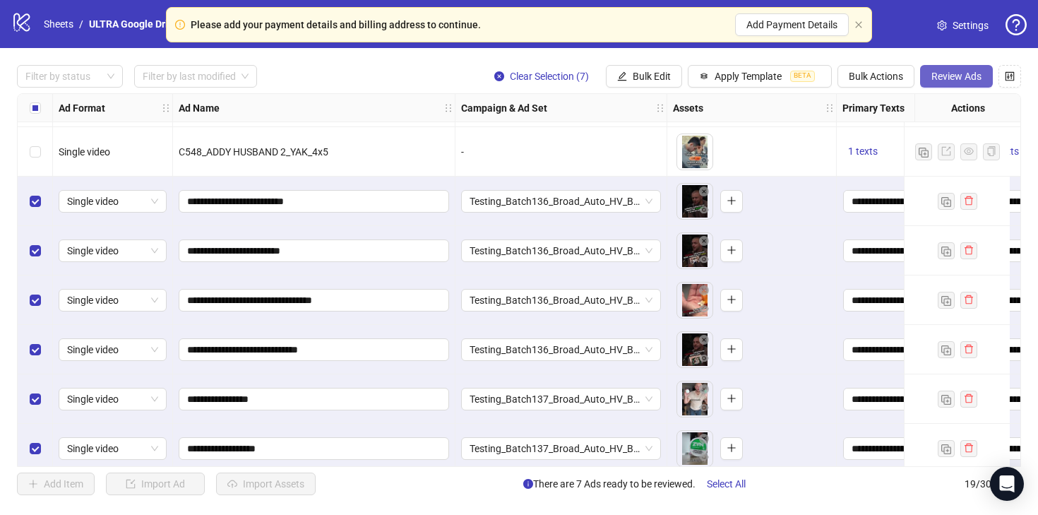
click at [943, 84] on button "Review Ads" at bounding box center [956, 76] width 73 height 23
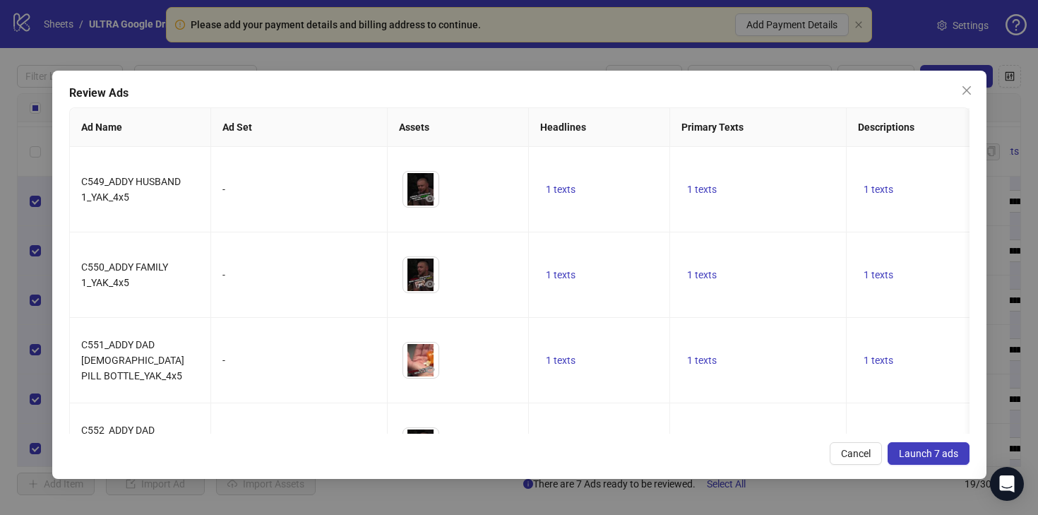
click at [915, 448] on span "Launch 7 ads" at bounding box center [928, 453] width 59 height 11
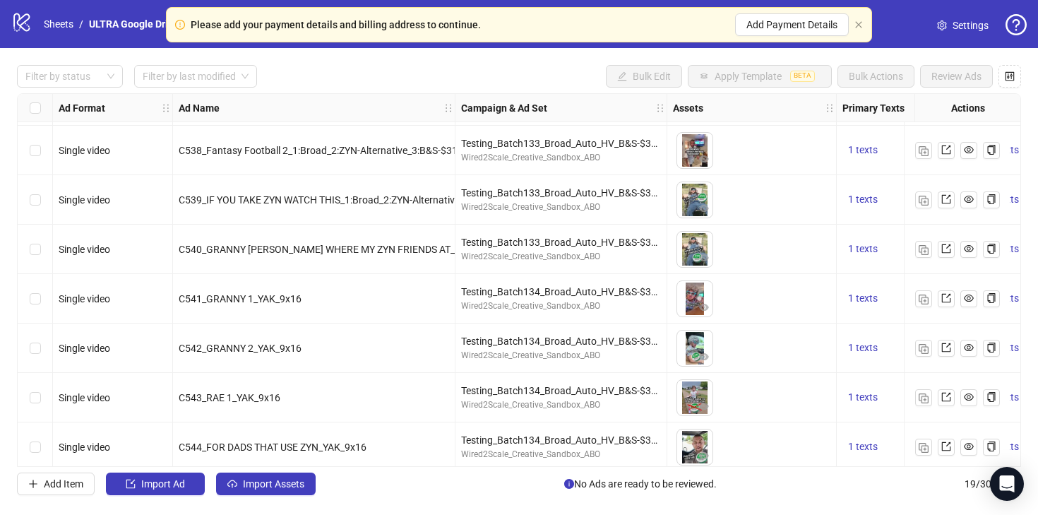
scroll to position [36, 0]
